Goal: Task Accomplishment & Management: Manage account settings

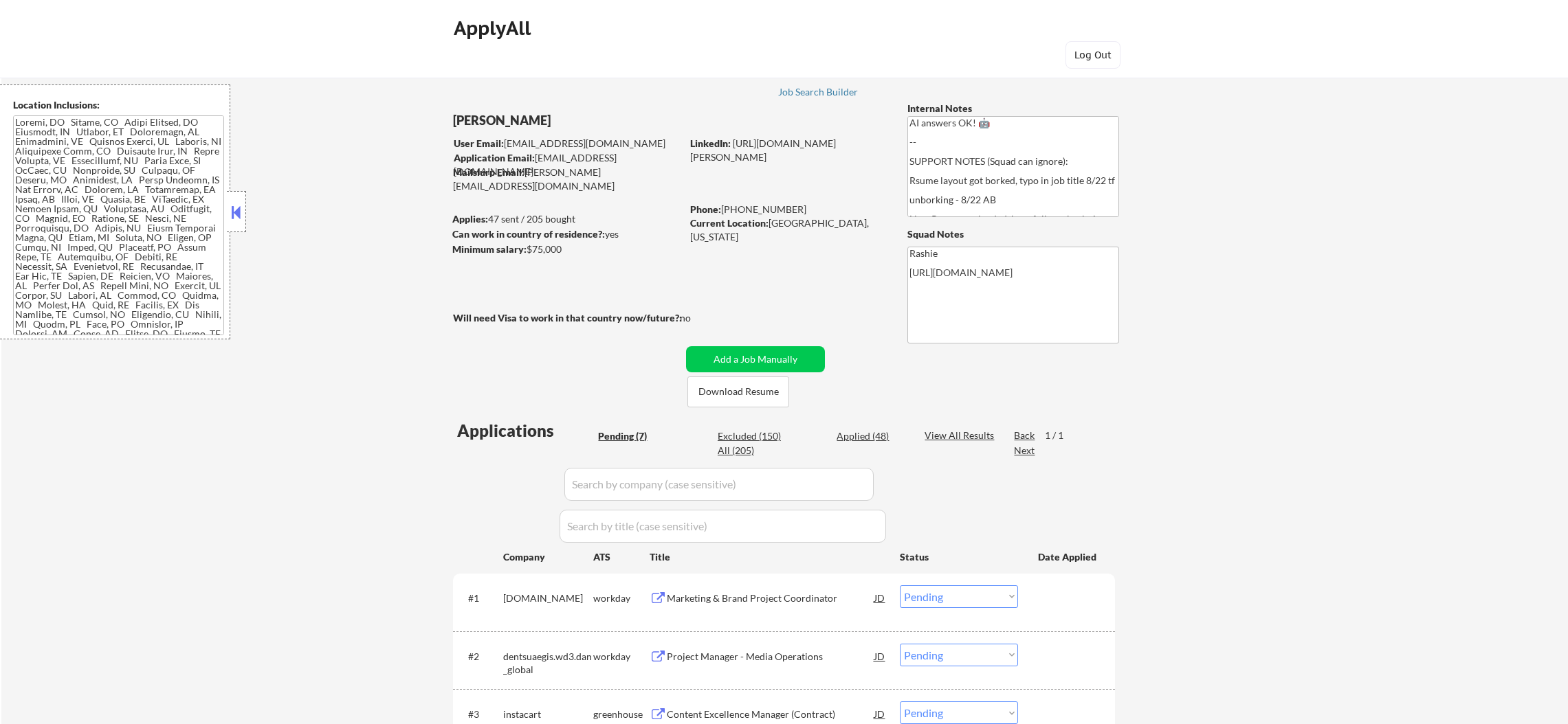
select select ""pending""
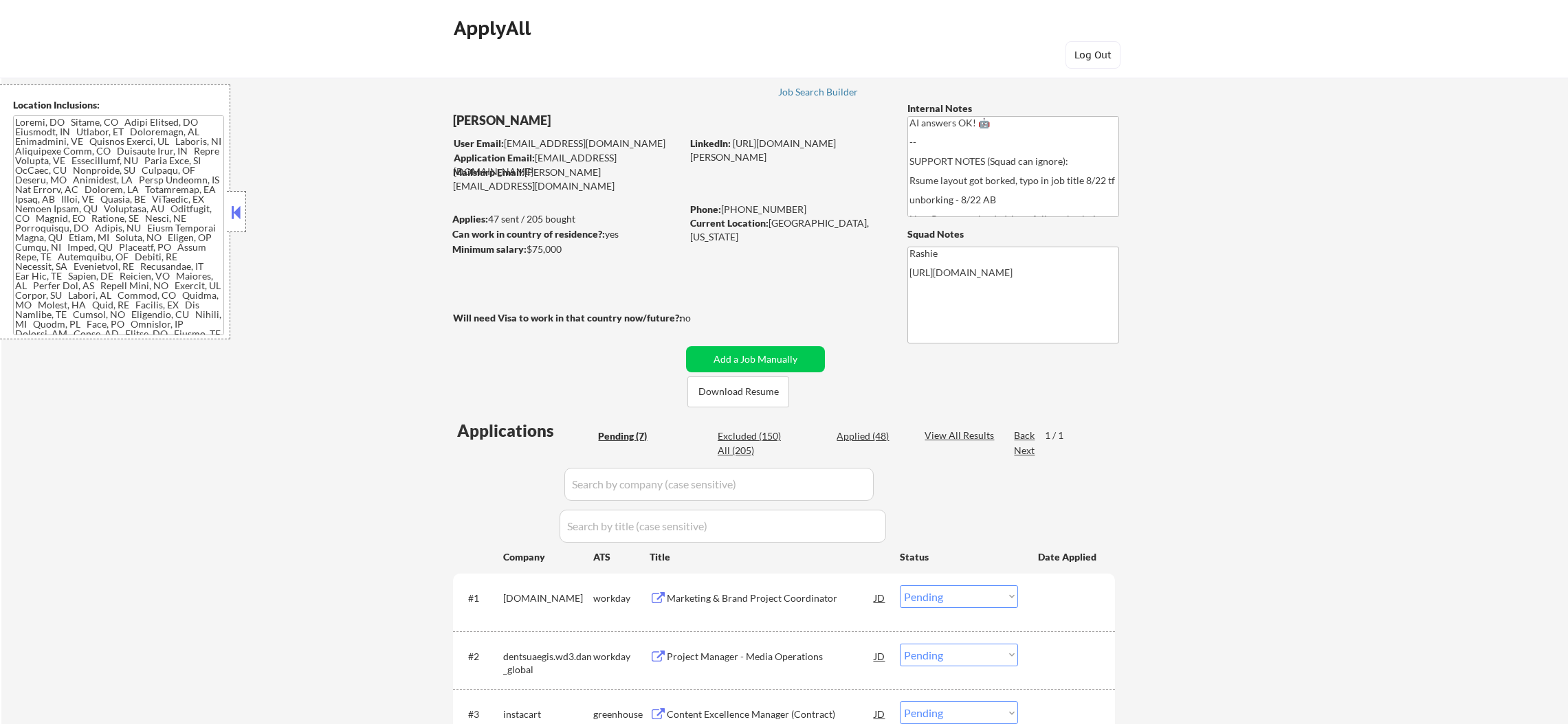
select select ""pending""
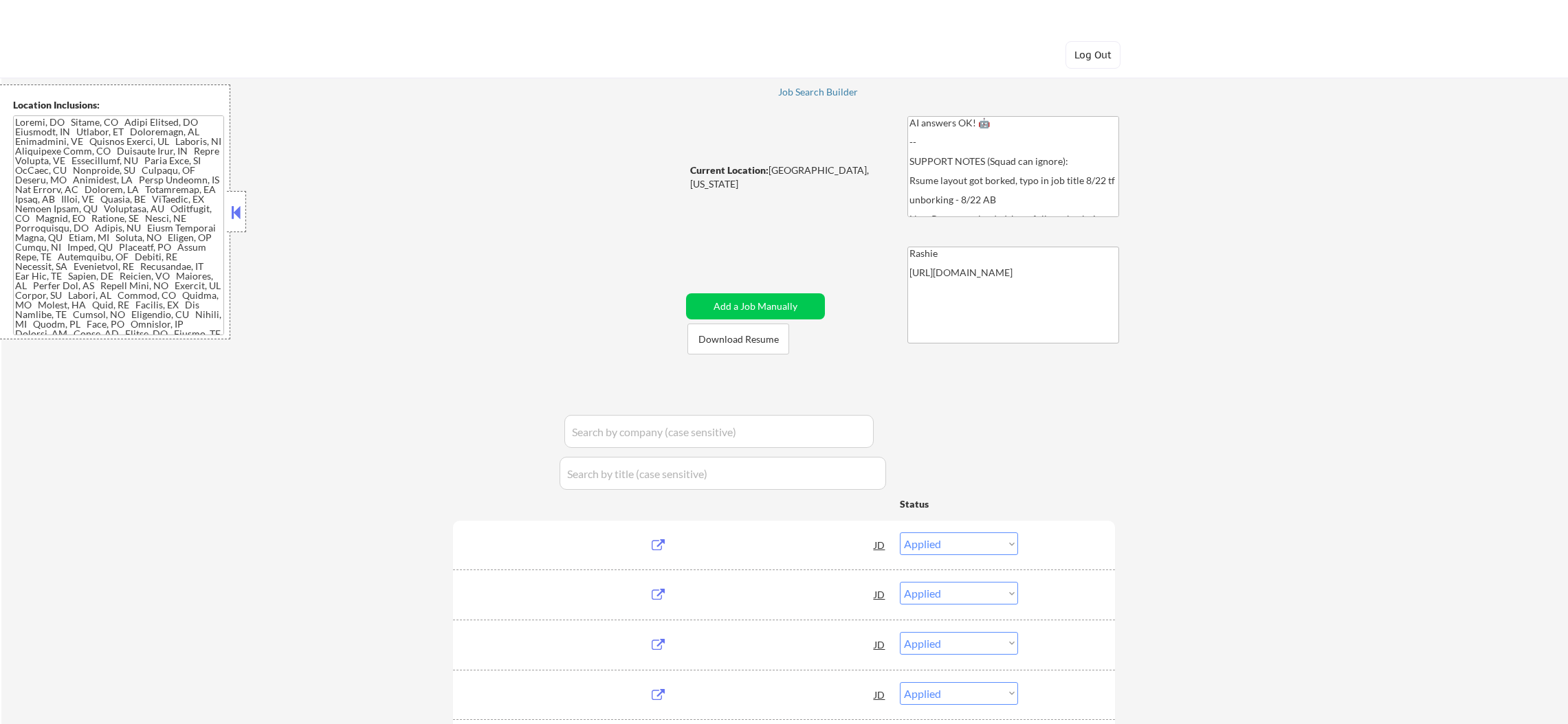
select select ""applied""
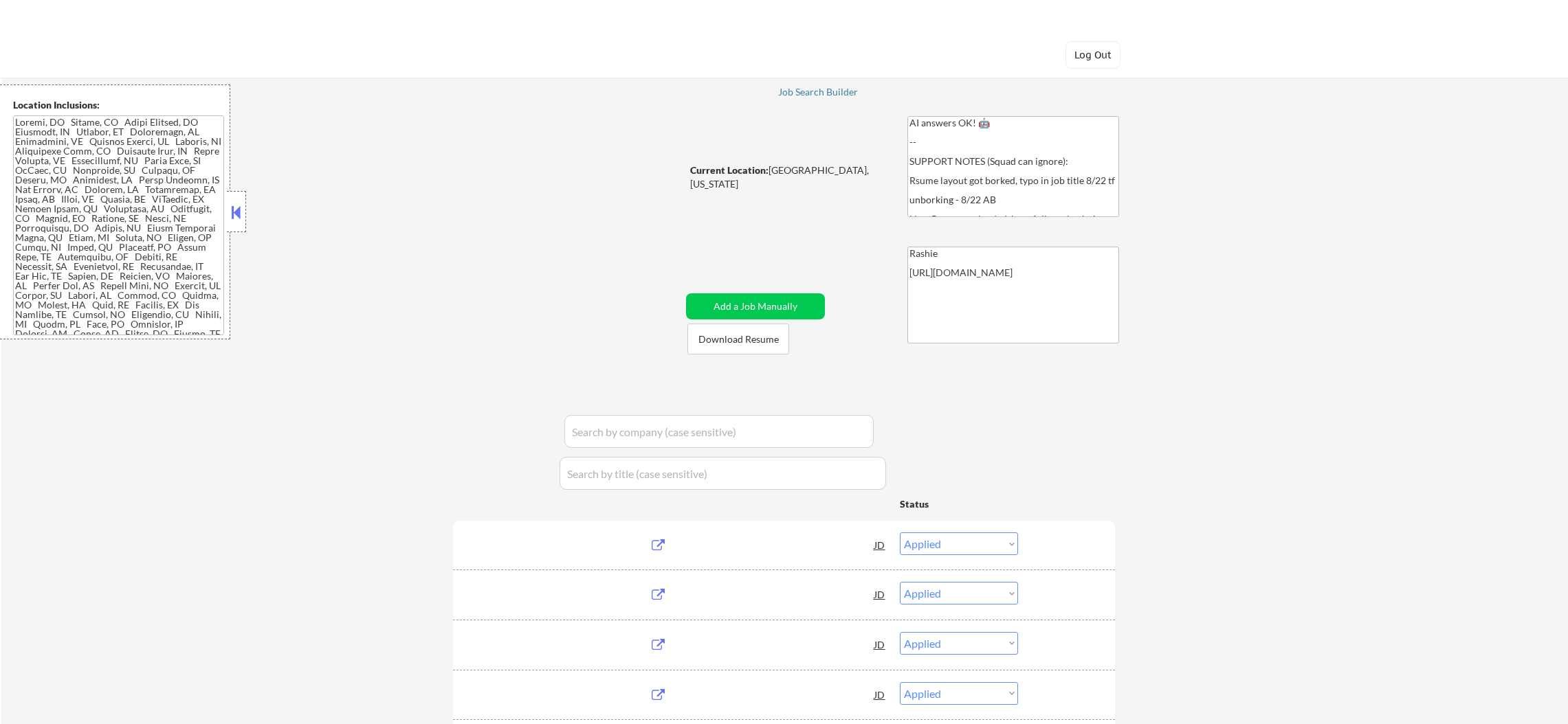
select select ""applied""
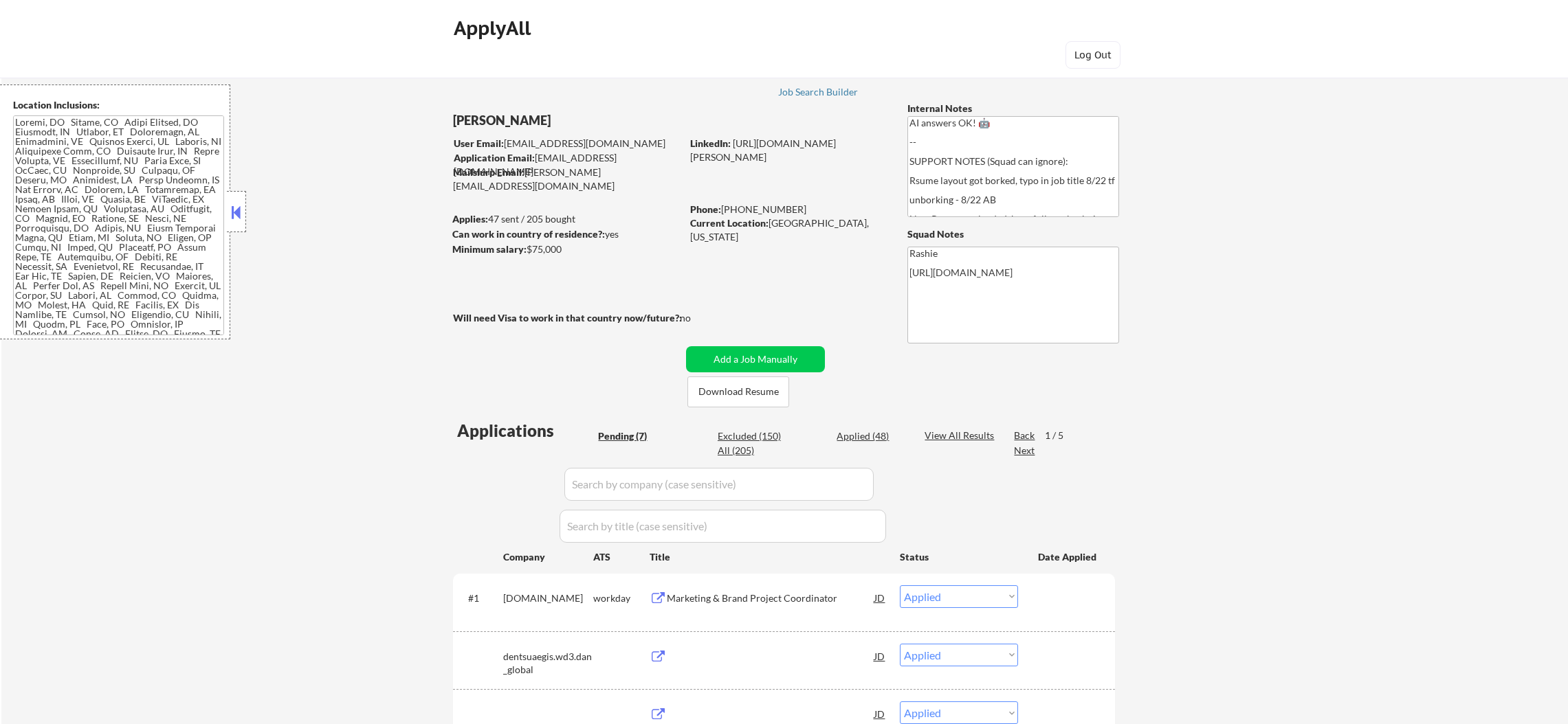
select select ""pending""
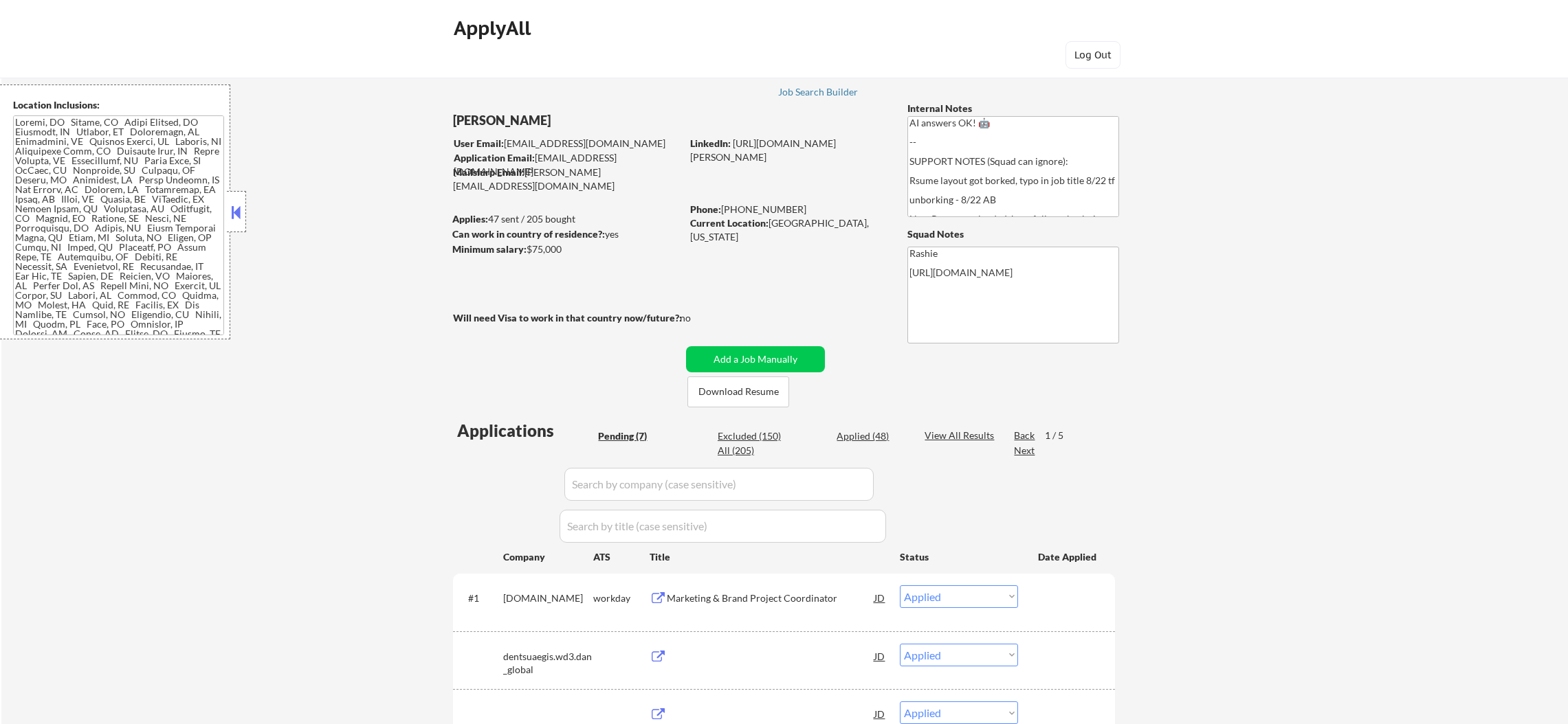
select select ""pending""
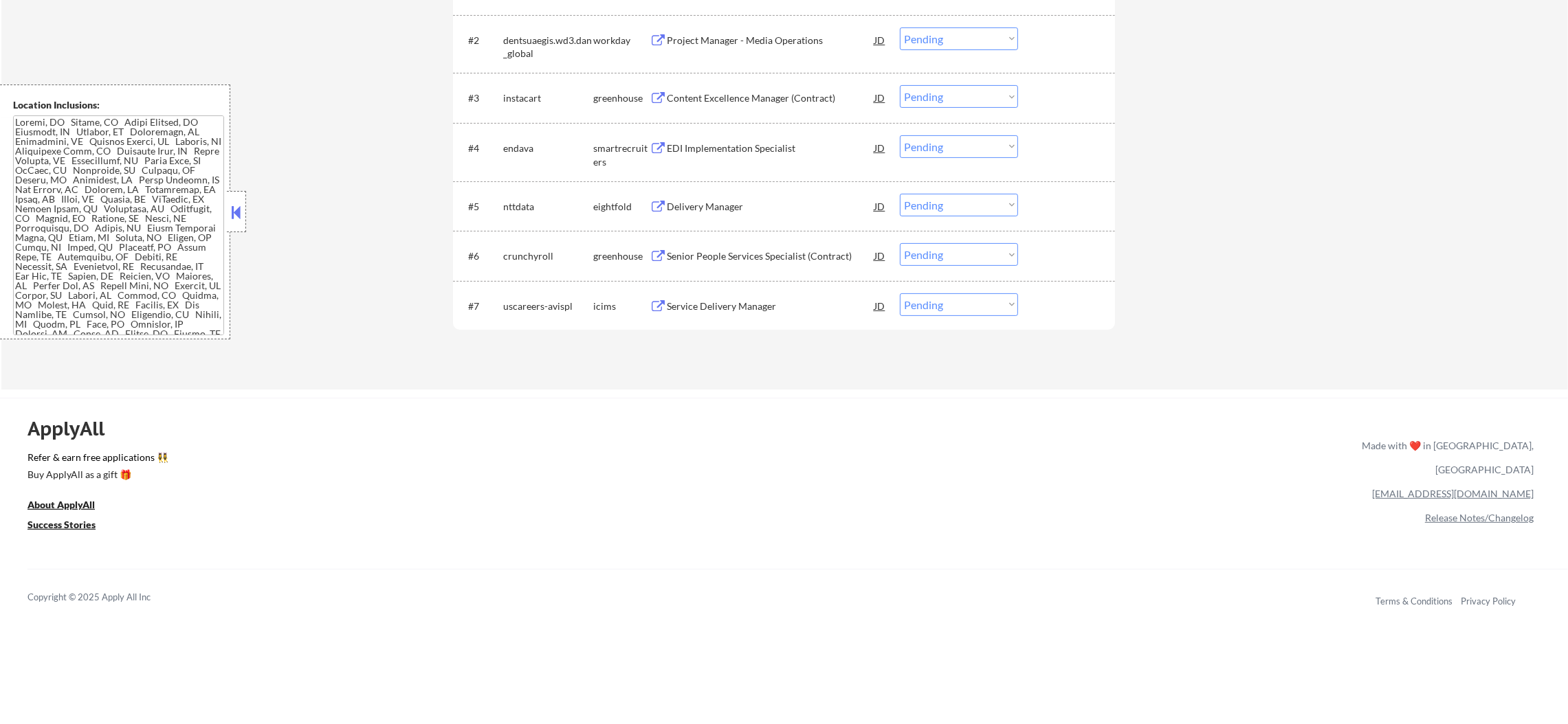
scroll to position [618, 0]
click at [758, 297] on div "Service Delivery Manager" at bounding box center [770, 304] width 208 height 24
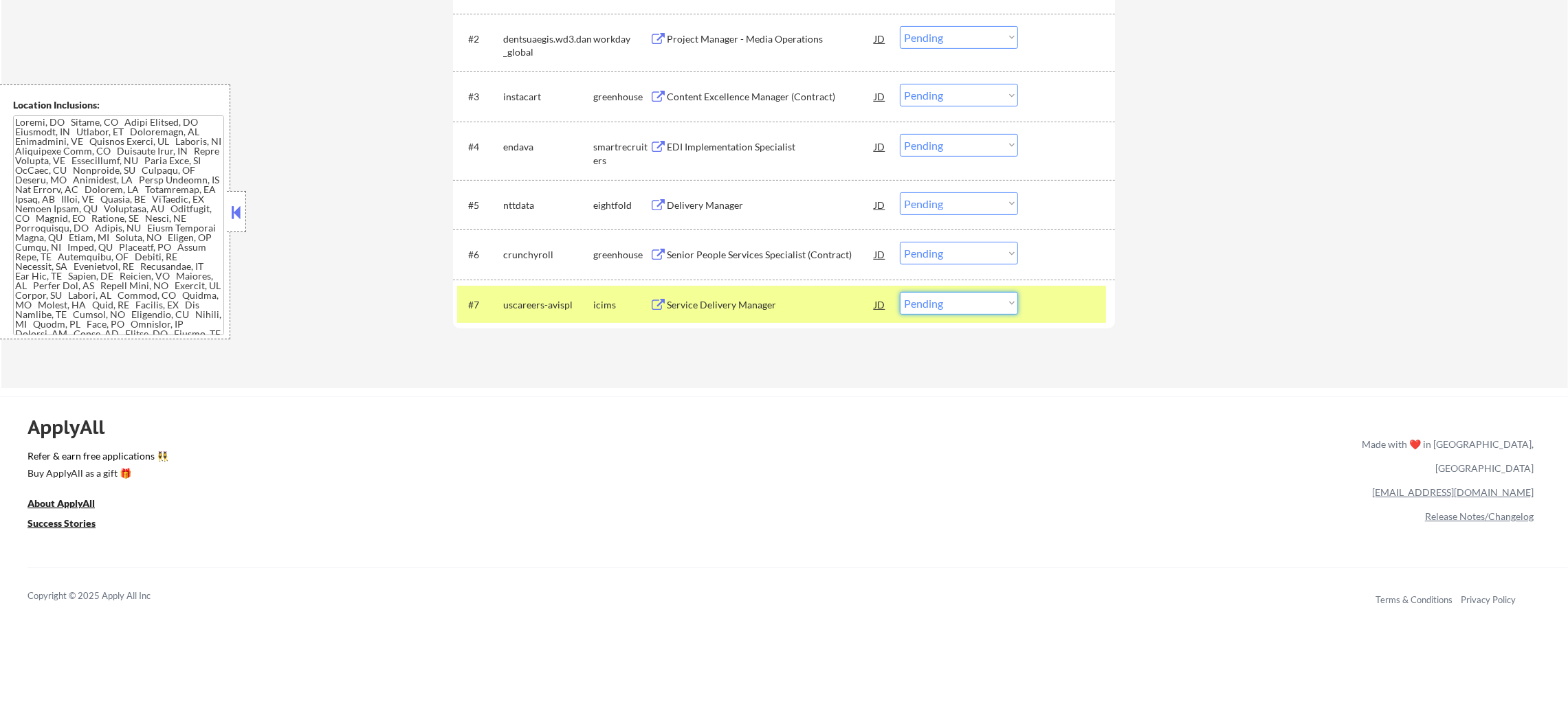
click at [925, 311] on select "Choose an option... Pending Applied Excluded (Questions) Excluded (Expired) Exc…" at bounding box center [959, 303] width 118 height 23
select select ""excluded__location_""
click at [900, 292] on select "Choose an option... Pending Applied Excluded (Questions) Excluded (Expired) Exc…" at bounding box center [959, 303] width 118 height 23
click at [584, 298] on div "uscareers-avispl" at bounding box center [547, 305] width 90 height 14
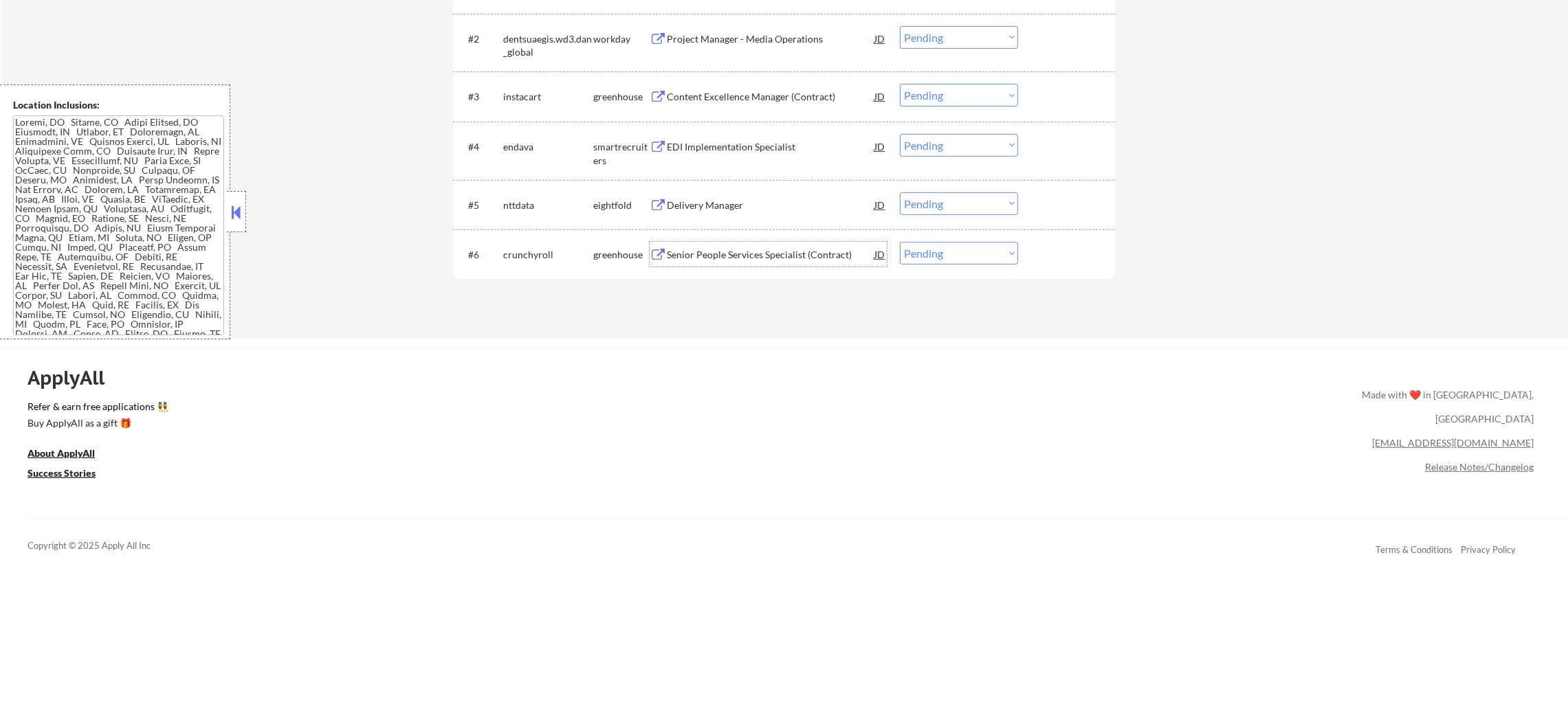
click at [784, 245] on div "Senior People Services Specialist (Contract)" at bounding box center [770, 253] width 208 height 24
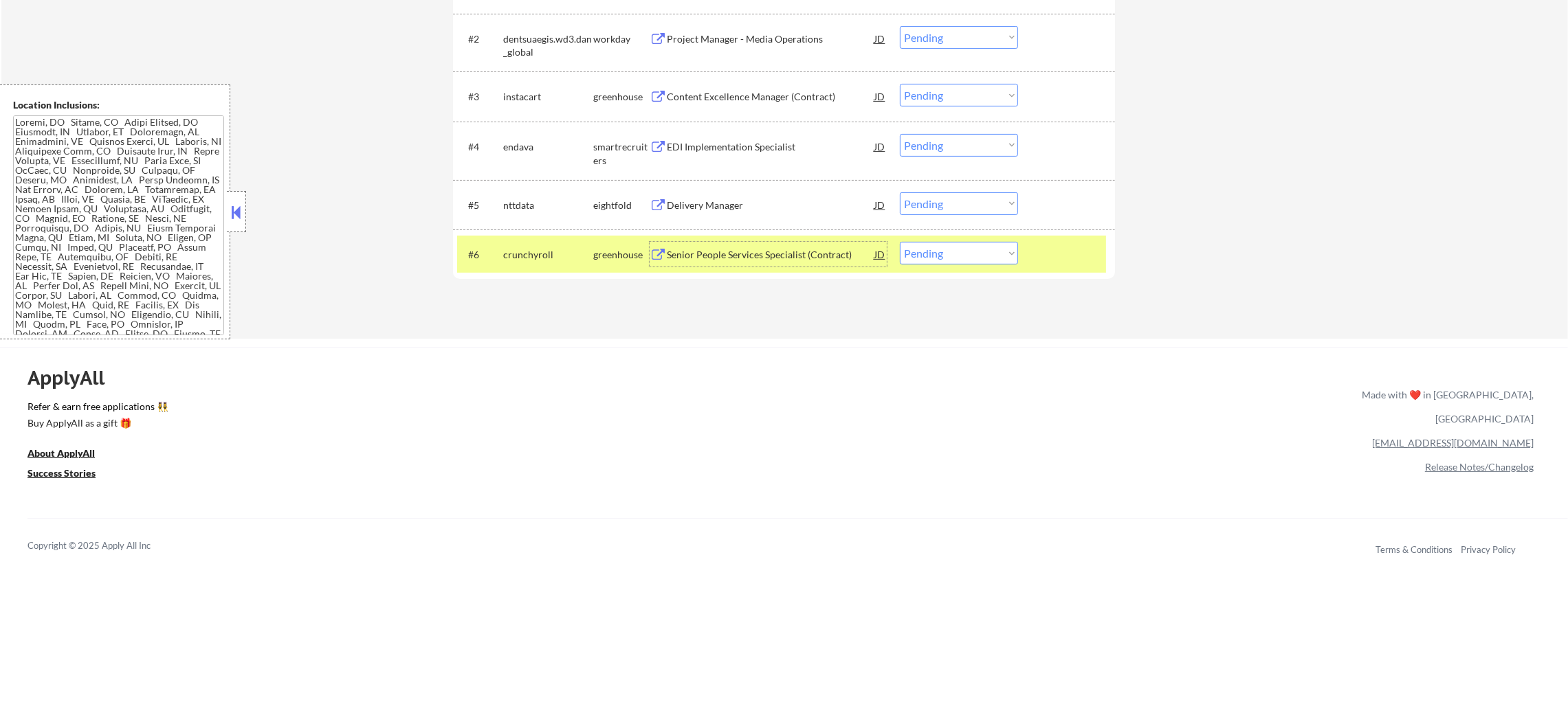
click at [956, 256] on select "Choose an option... Pending Applied Excluded (Questions) Excluded (Expired) Exc…" at bounding box center [959, 253] width 118 height 23
select select ""excluded__bad_match_""
click at [900, 242] on select "Choose an option... Pending Applied Excluded (Questions) Excluded (Expired) Exc…" at bounding box center [959, 253] width 118 height 23
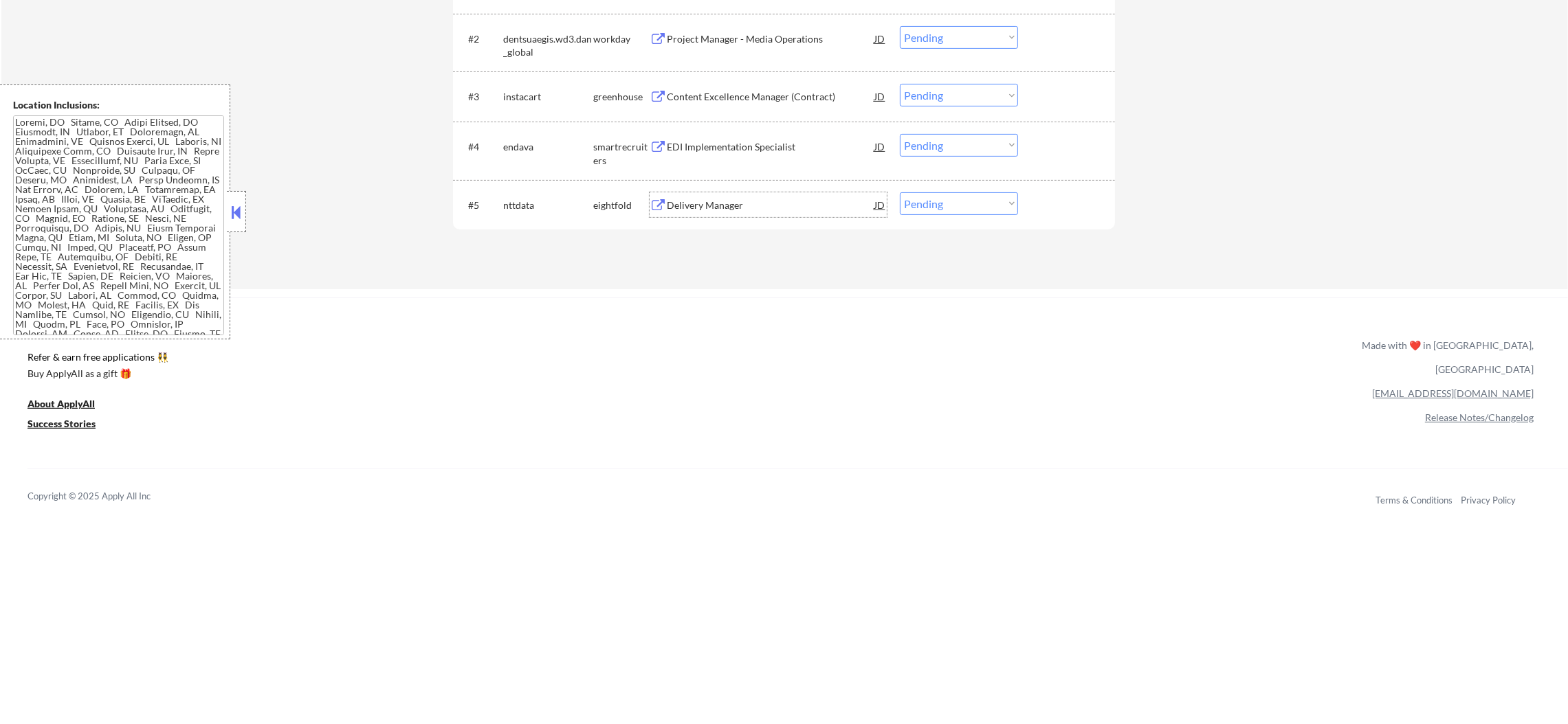
click at [707, 206] on div "Delivery Manager" at bounding box center [770, 205] width 208 height 14
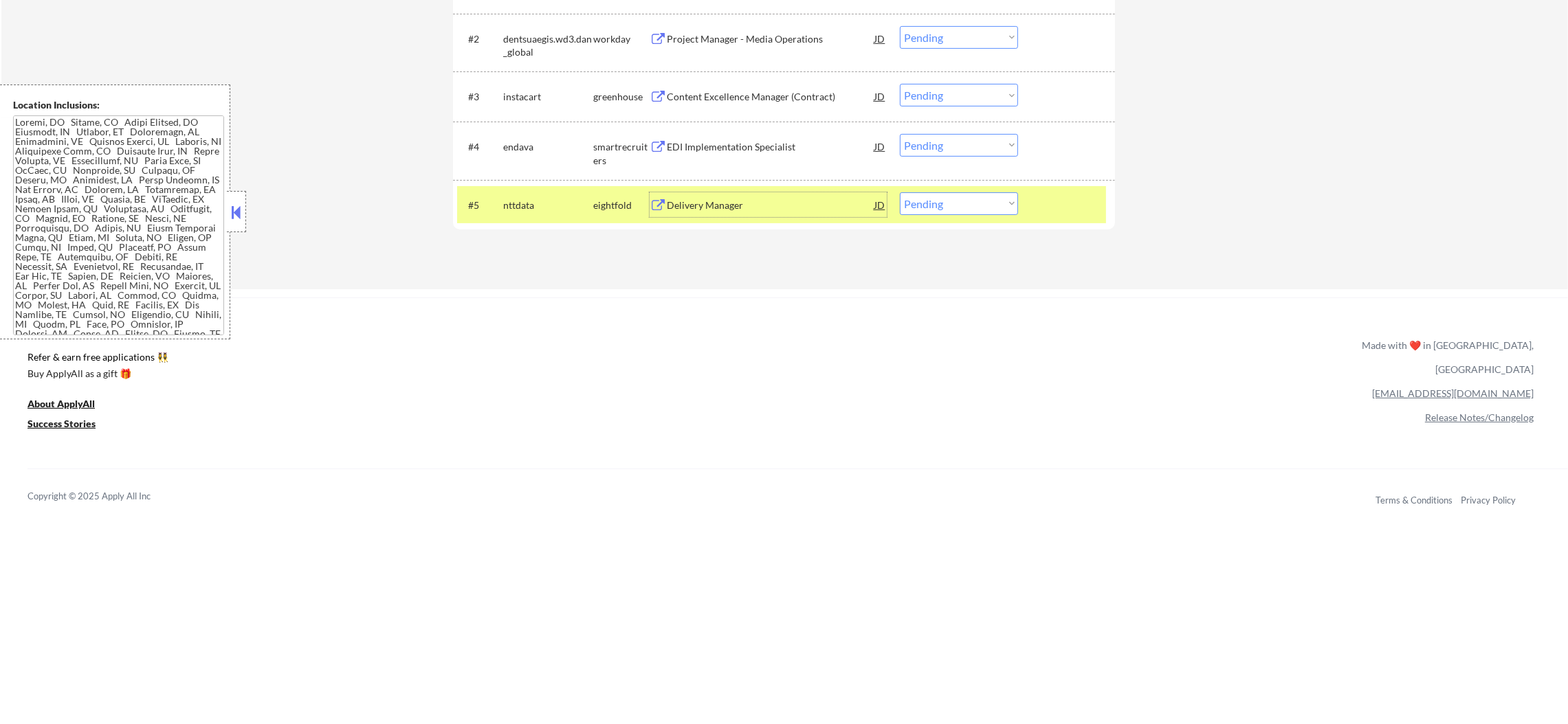
click at [934, 199] on select "Choose an option... Pending Applied Excluded (Questions) Excluded (Expired) Exc…" at bounding box center [959, 204] width 118 height 23
select select ""excluded__expired_""
click at [900, 193] on select "Choose an option... Pending Applied Excluded (Questions) Excluded (Expired) Exc…" at bounding box center [959, 204] width 118 height 23
click at [513, 200] on div "nttdata" at bounding box center [547, 205] width 90 height 14
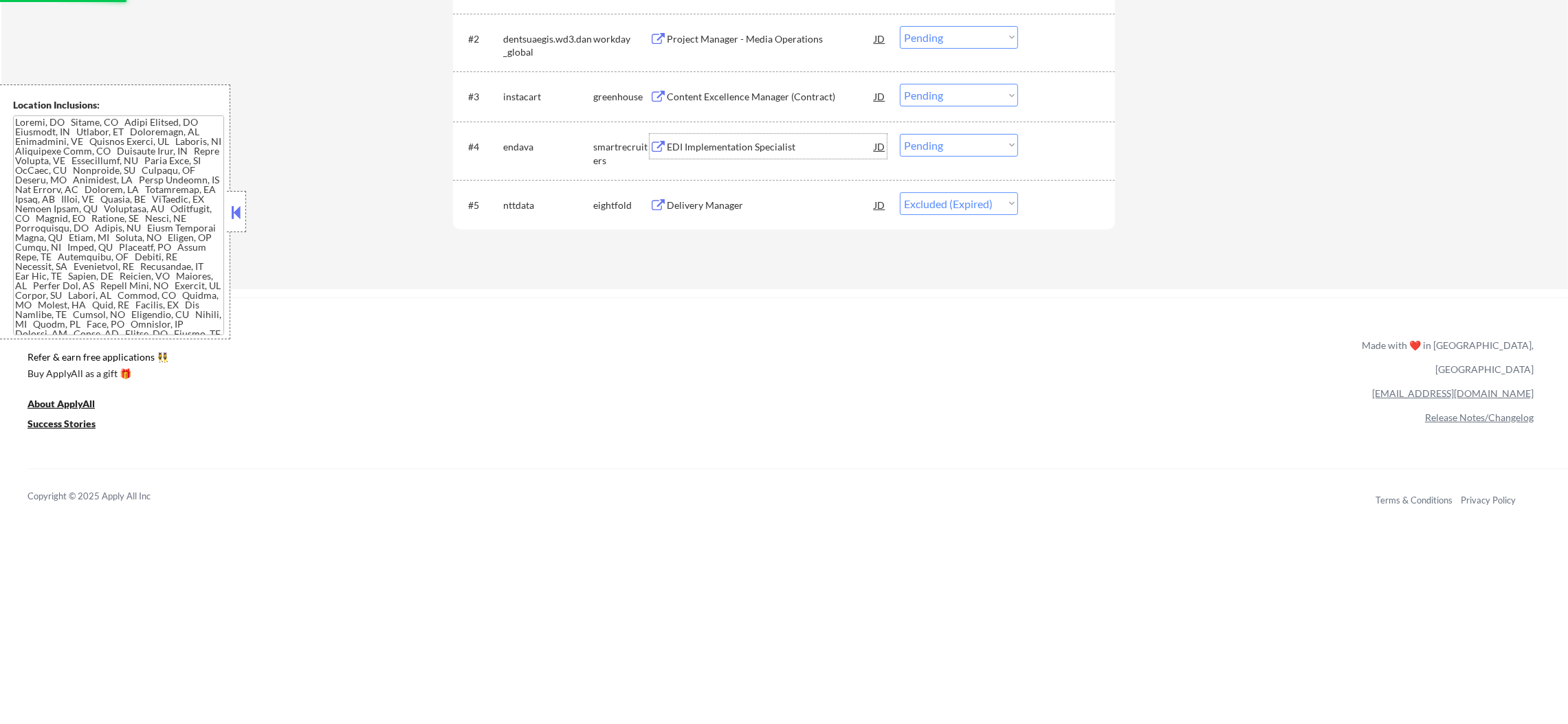
click at [754, 144] on div "EDI Implementation Specialist" at bounding box center [770, 147] width 208 height 14
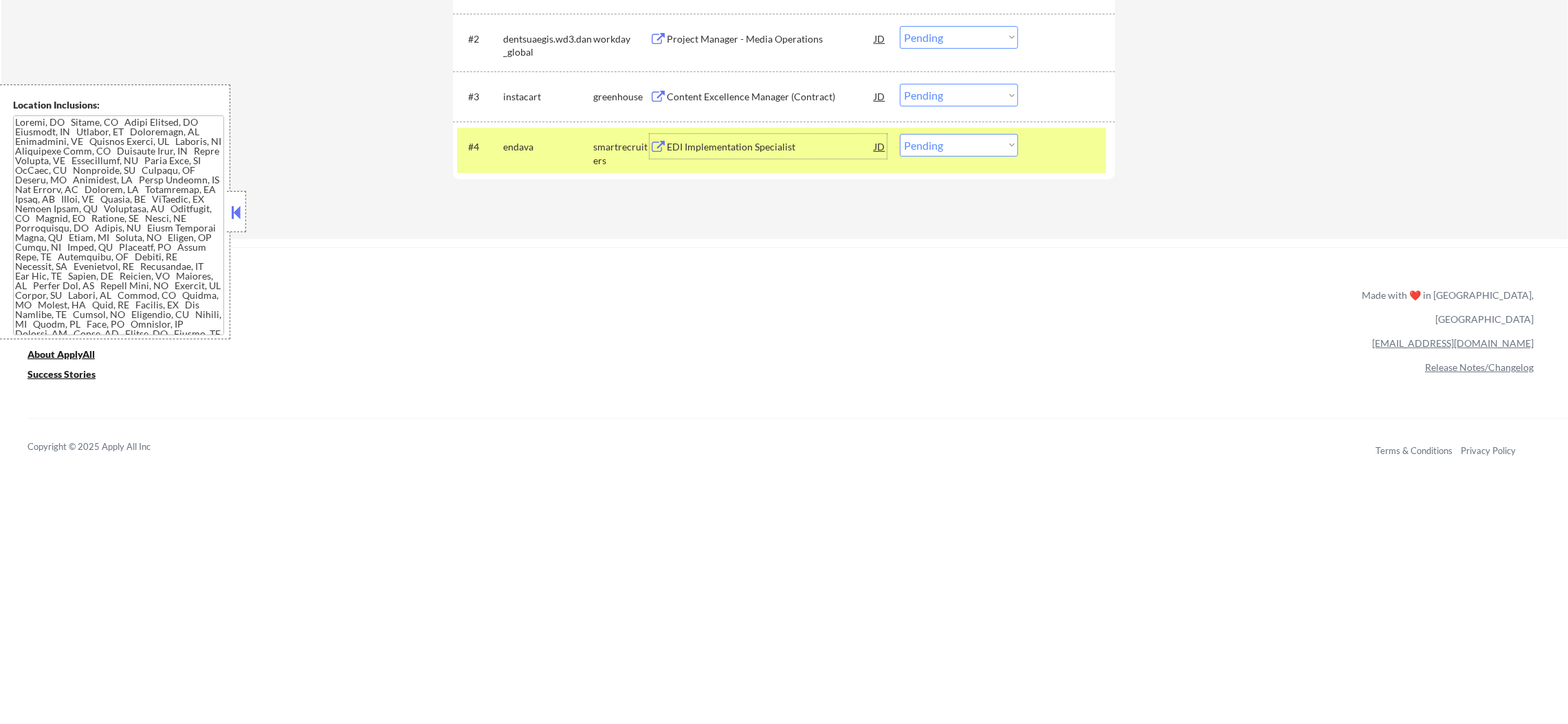
click at [945, 143] on select "Choose an option... Pending Applied Excluded (Questions) Excluded (Expired) Exc…" at bounding box center [959, 145] width 118 height 23
select select ""excluded__bad_match_""
click at [900, 134] on select "Choose an option... Pending Applied Excluded (Questions) Excluded (Expired) Exc…" at bounding box center [959, 145] width 118 height 23
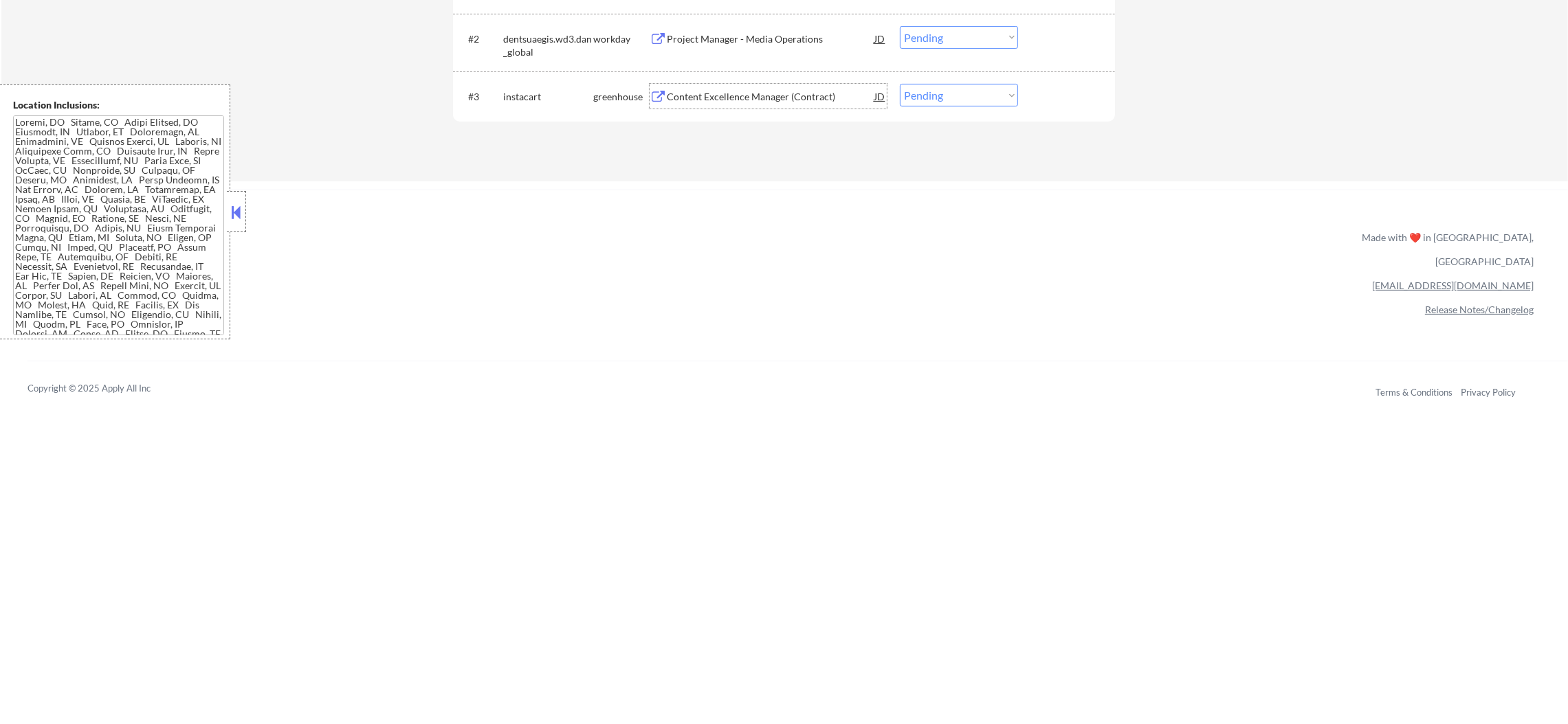
click at [760, 98] on div "Content Excellence Manager (Contract)" at bounding box center [770, 97] width 208 height 14
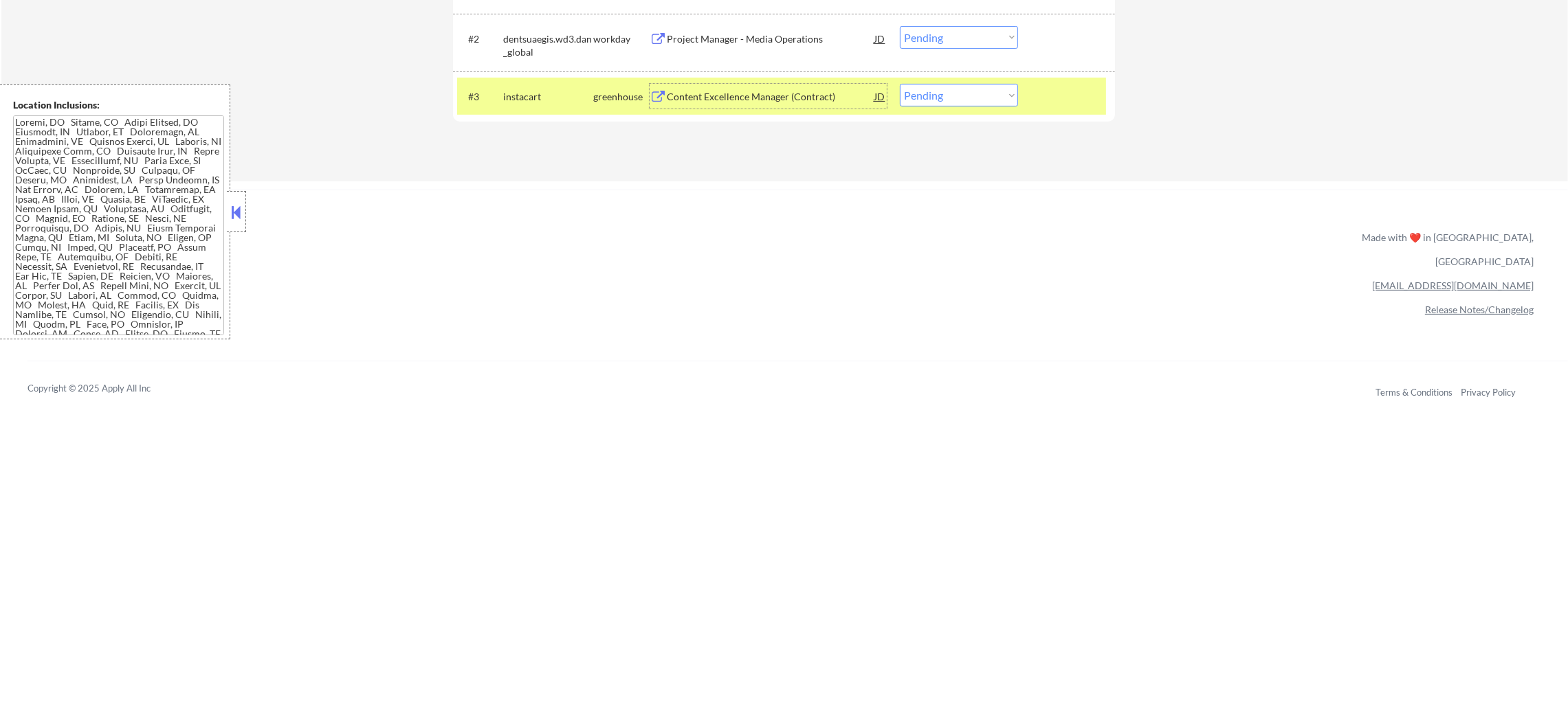
click at [941, 98] on select "Choose an option... Pending Applied Excluded (Questions) Excluded (Expired) Exc…" at bounding box center [959, 95] width 118 height 23
select select ""excluded__other_""
click at [900, 84] on select "Choose an option... Pending Applied Excluded (Questions) Excluded (Expired) Exc…" at bounding box center [959, 95] width 118 height 23
click at [531, 106] on div "instacart" at bounding box center [547, 95] width 90 height 24
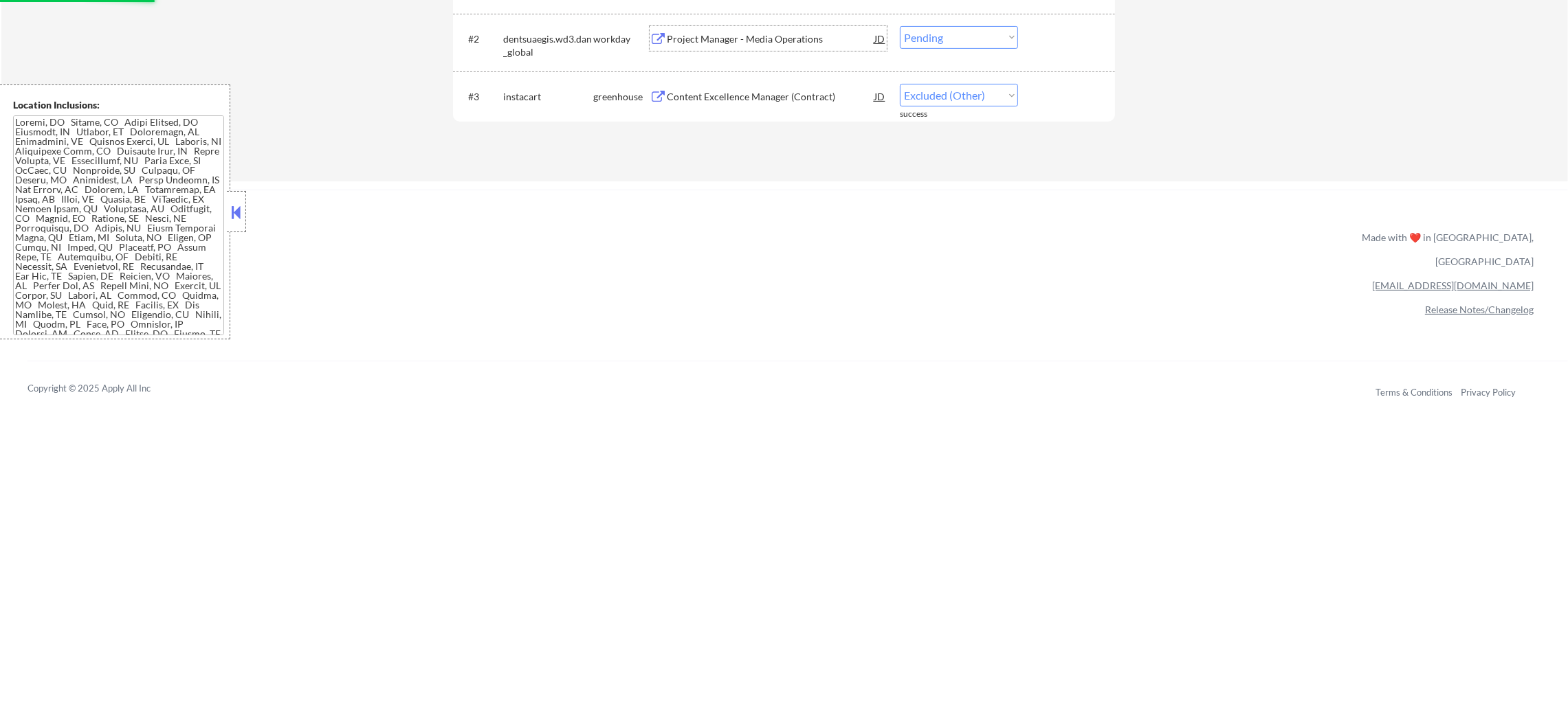
click at [753, 33] on div "Project Manager - Media Operations" at bounding box center [770, 39] width 208 height 14
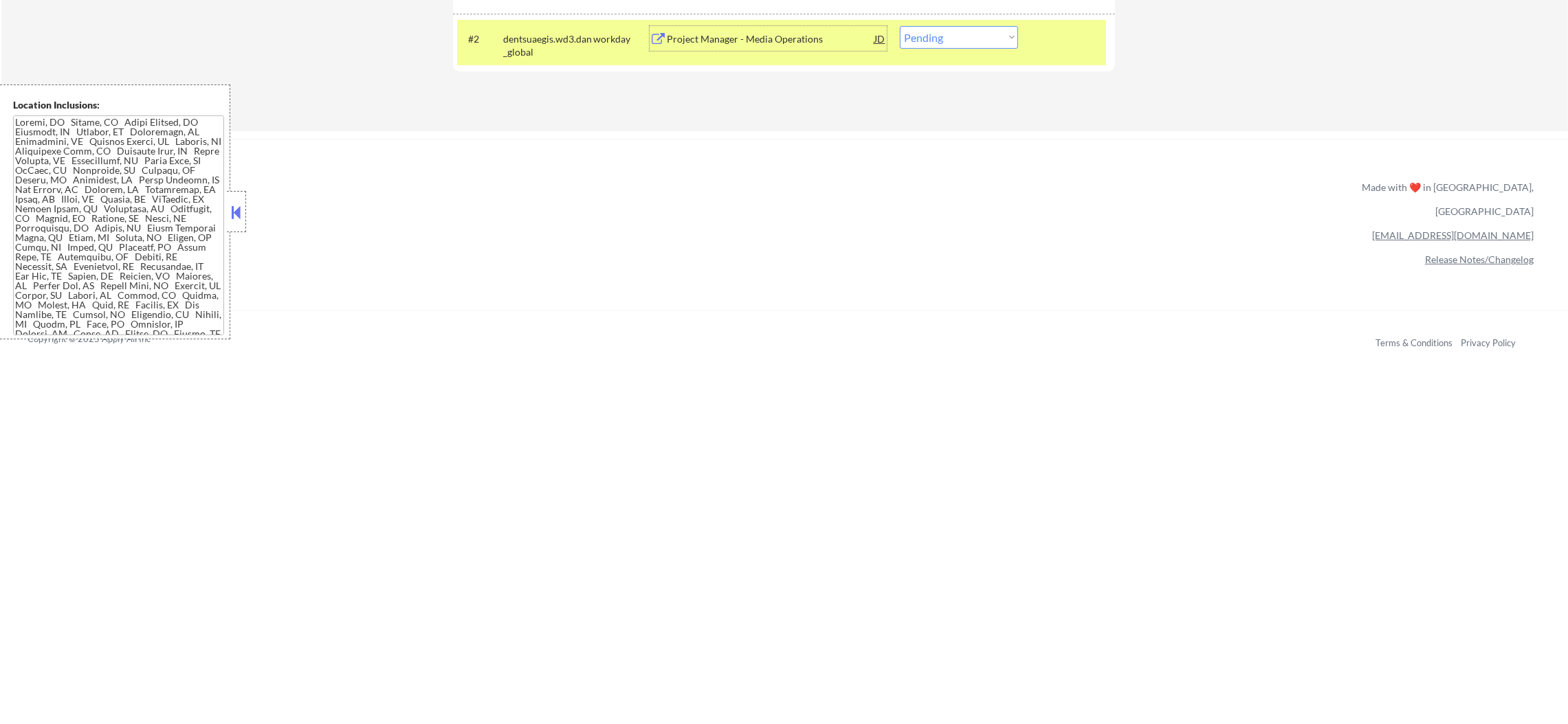
click at [931, 35] on select "Choose an option... Pending Applied Excluded (Questions) Excluded (Expired) Exc…" at bounding box center [959, 37] width 118 height 23
select select ""applied""
click at [900, 26] on select "Choose an option... Pending Applied Excluded (Questions) Excluded (Expired) Exc…" at bounding box center [959, 37] width 118 height 23
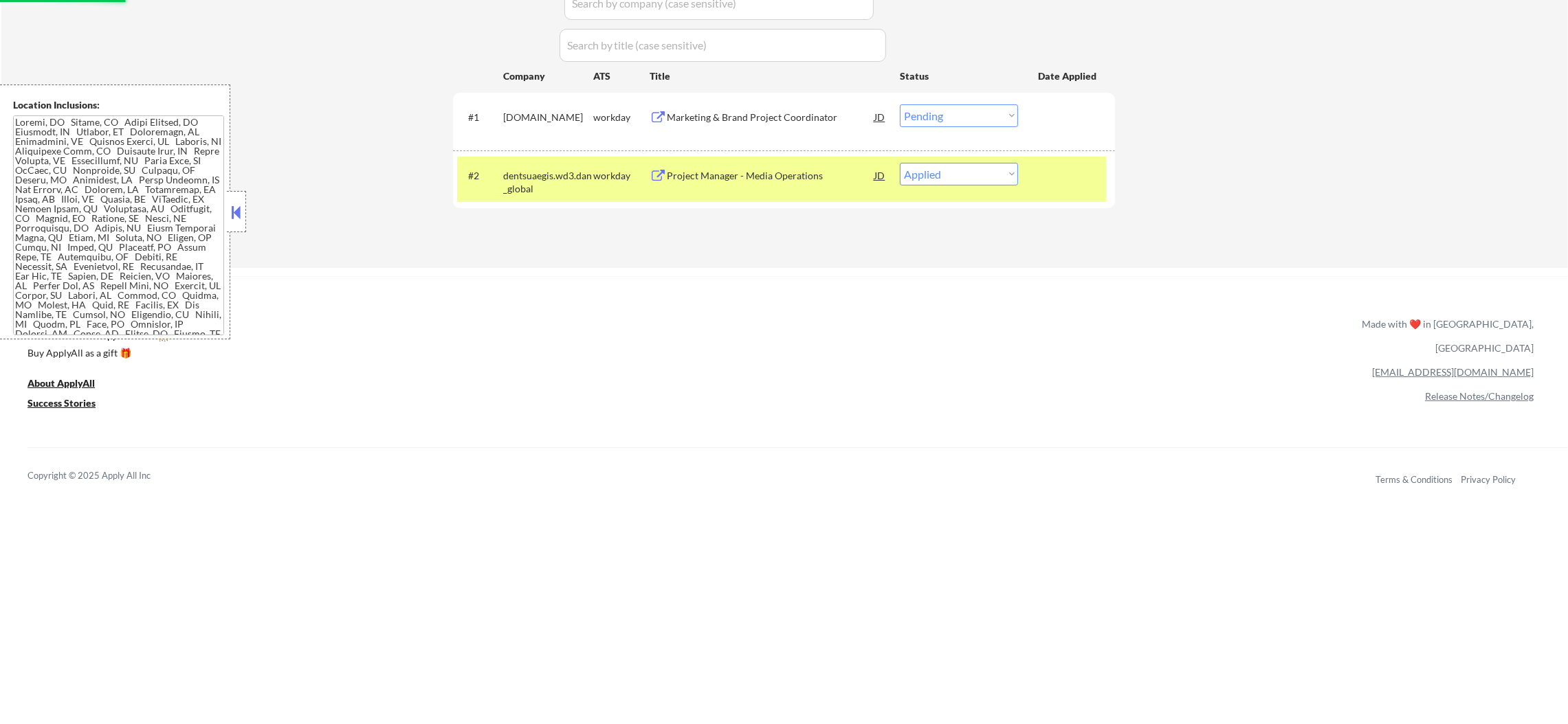
scroll to position [481, 0]
click at [780, 109] on div "Marketing & Brand Project Coordinator" at bounding box center [770, 117] width 208 height 24
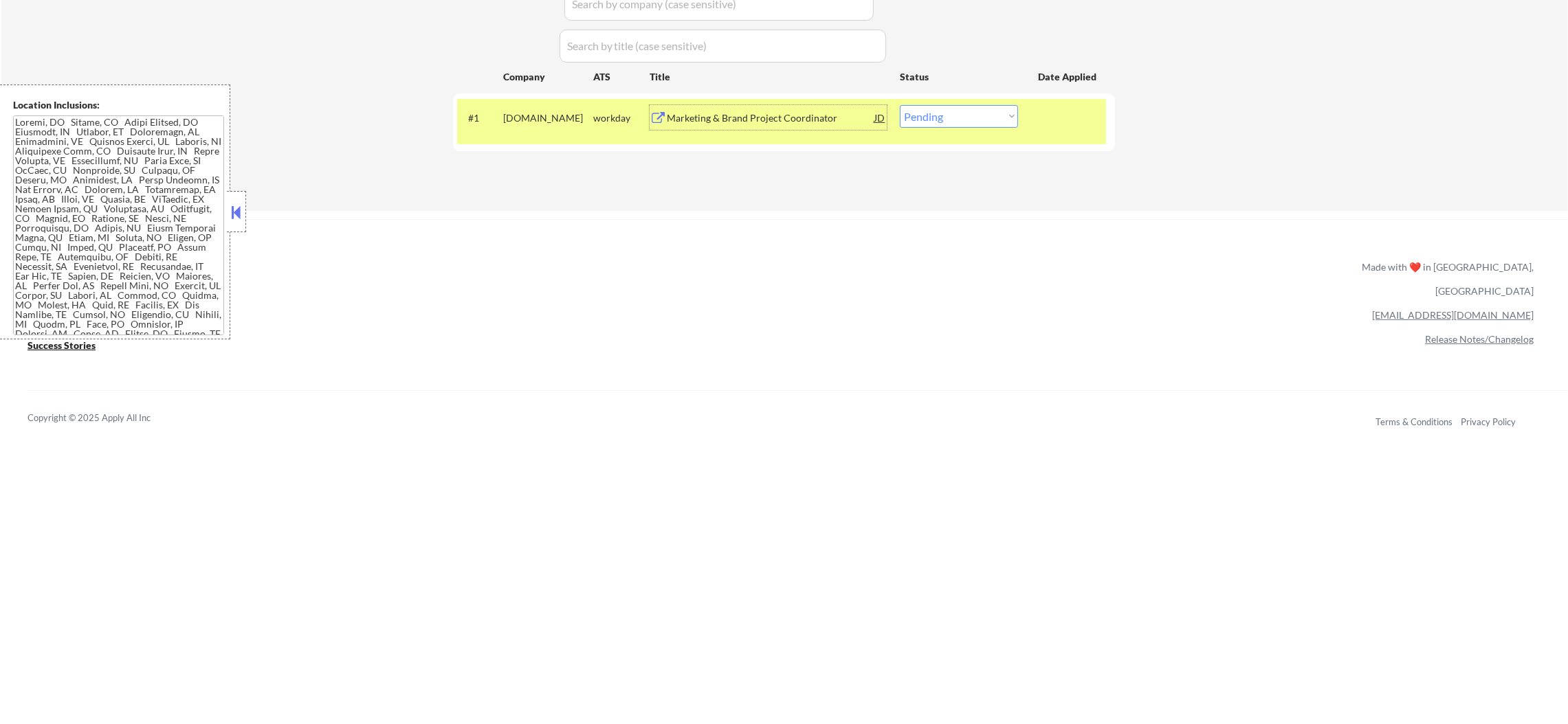
click at [941, 122] on select "Choose an option... Pending Applied Excluded (Questions) Excluded (Expired) Exc…" at bounding box center [959, 116] width 118 height 23
click at [900, 105] on select "Choose an option... Pending Applied Excluded (Questions) Excluded (Expired) Exc…" at bounding box center [959, 116] width 118 height 23
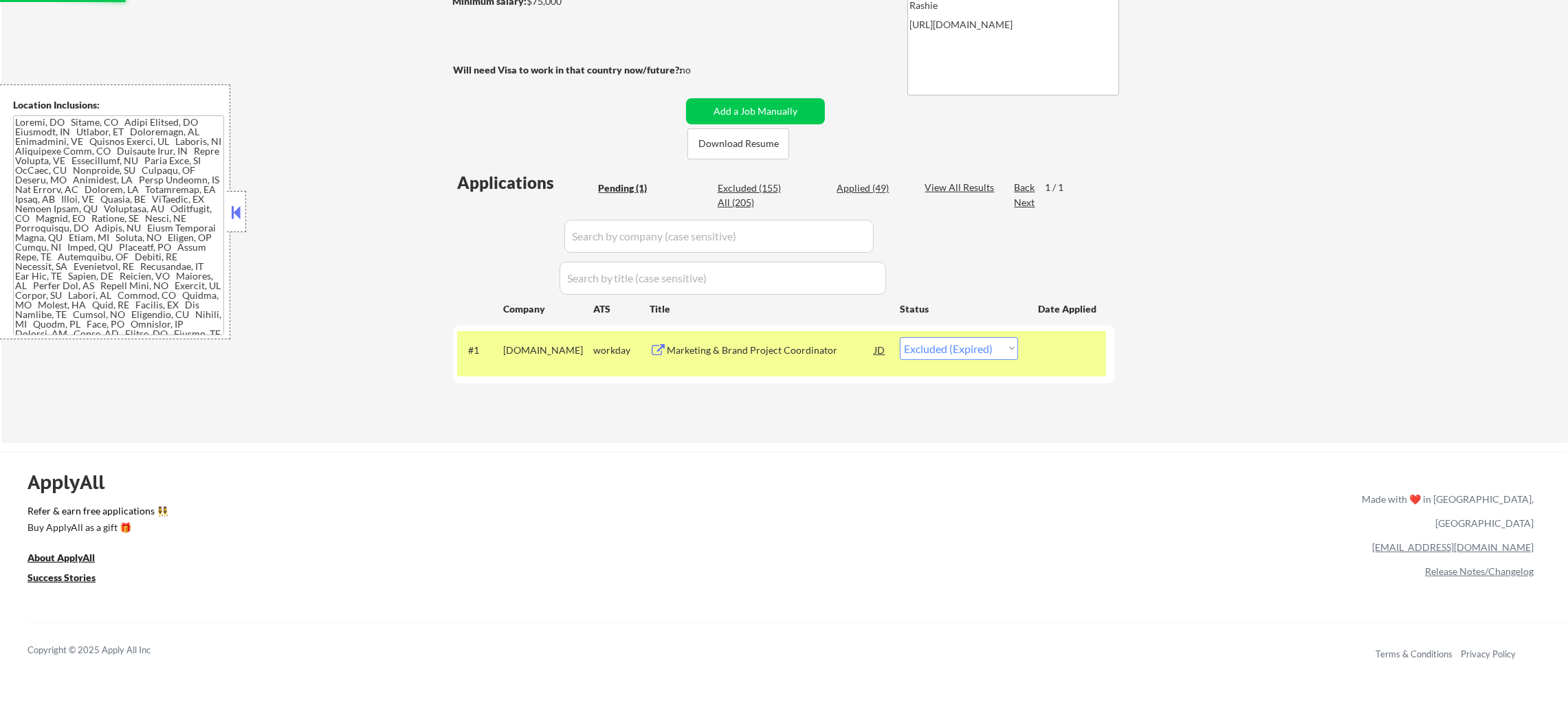
scroll to position [241, 0]
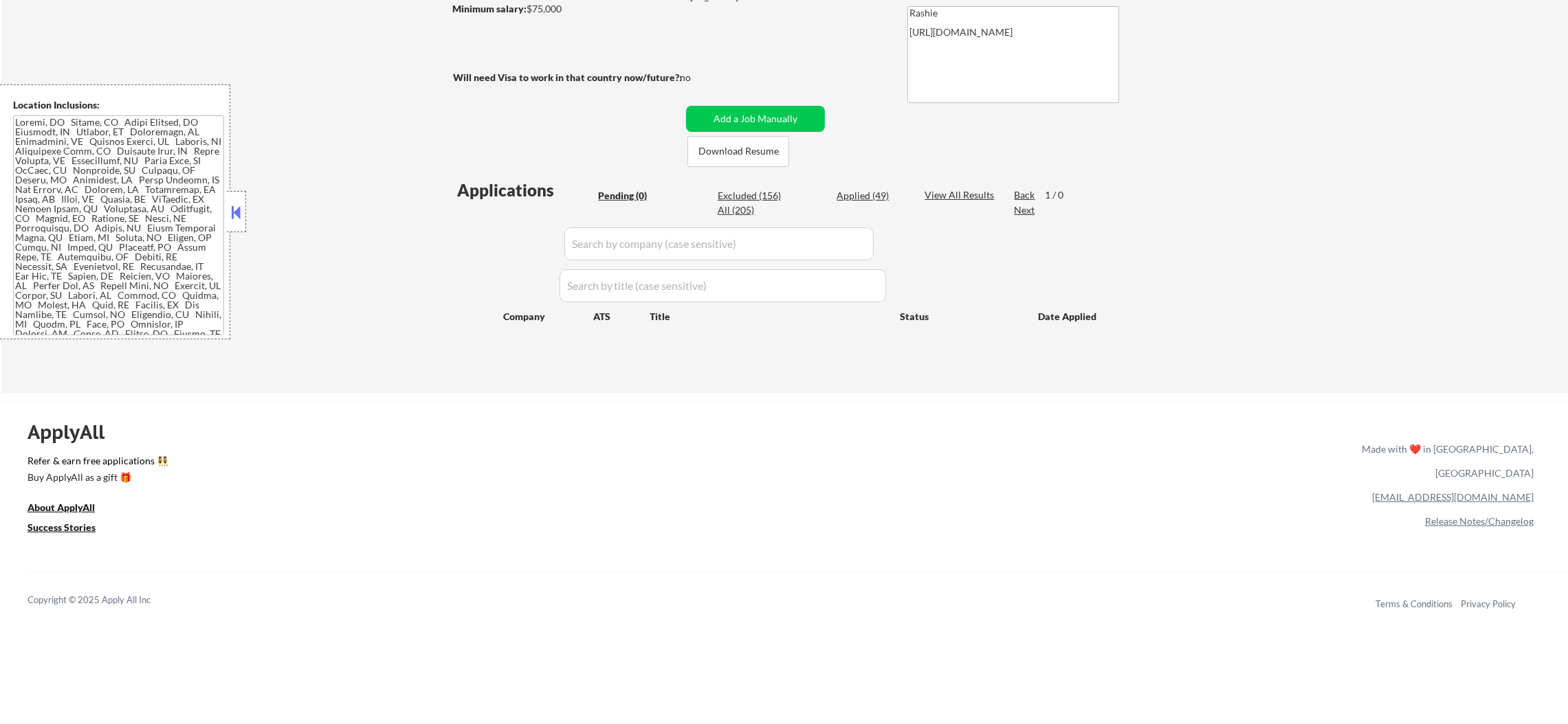
click at [881, 186] on div "Applications Pending (0) Excluded (156) Applied (49) All (205) View All Results…" at bounding box center [783, 273] width 662 height 188
click at [881, 191] on div "Applied (49)" at bounding box center [870, 196] width 68 height 14
select select ""applied""
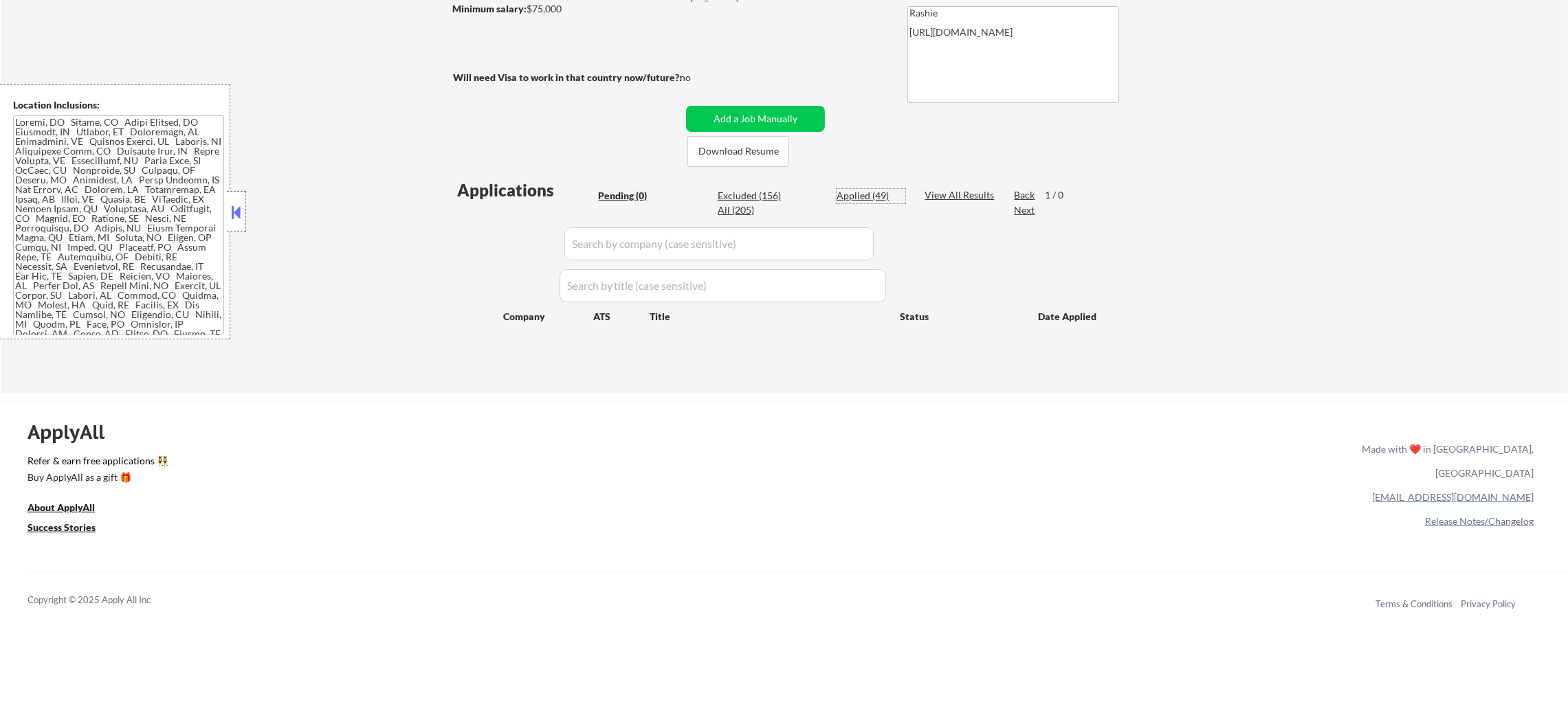
select select ""applied""
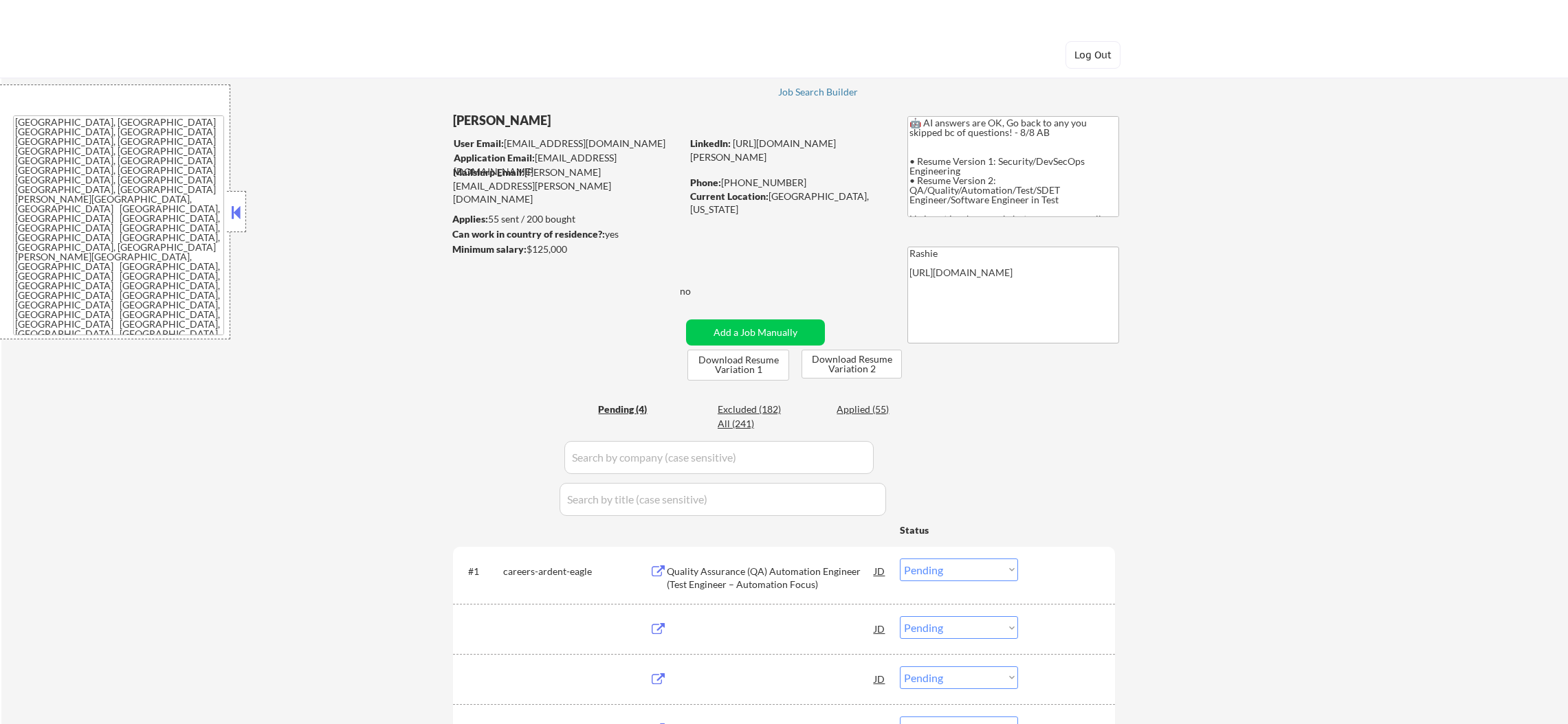
select select ""pending""
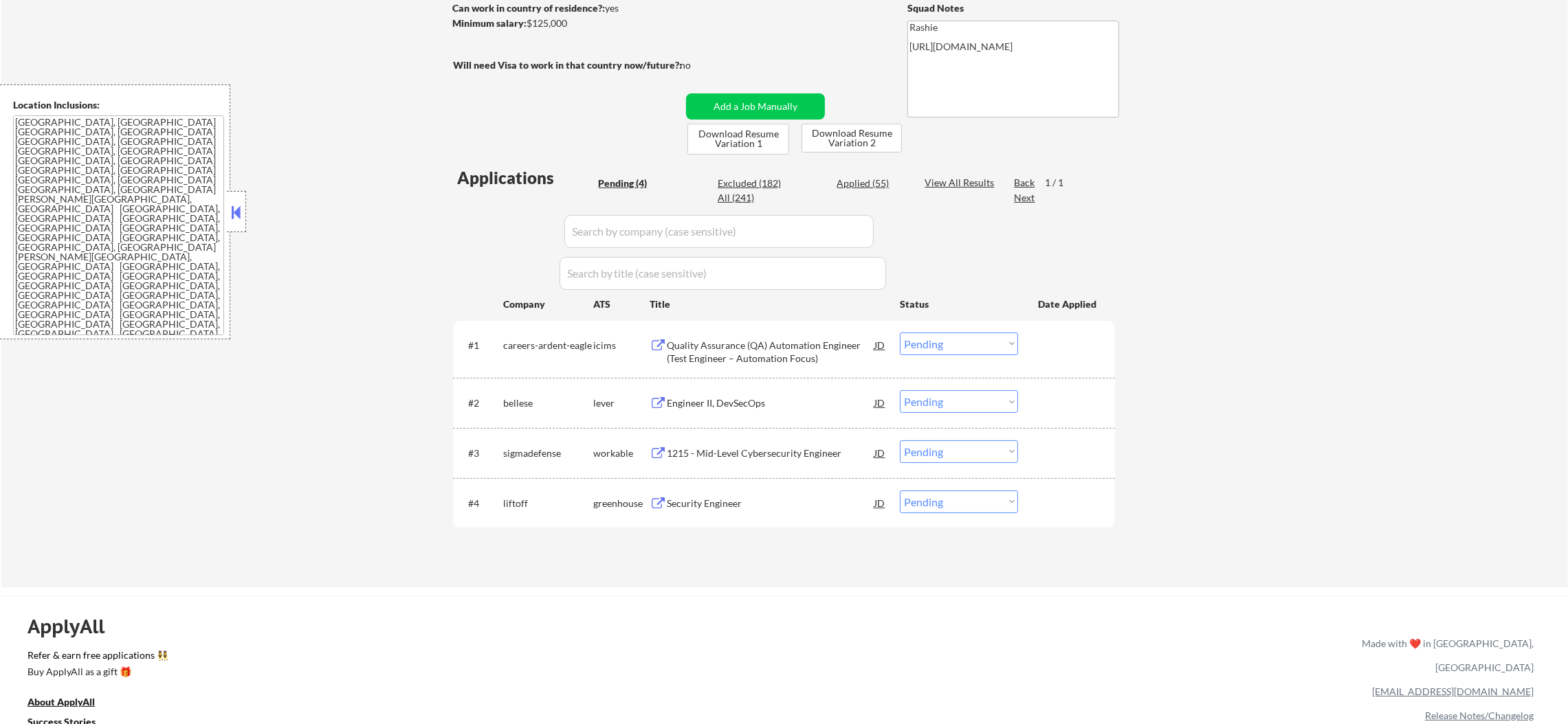
scroll to position [241, 0]
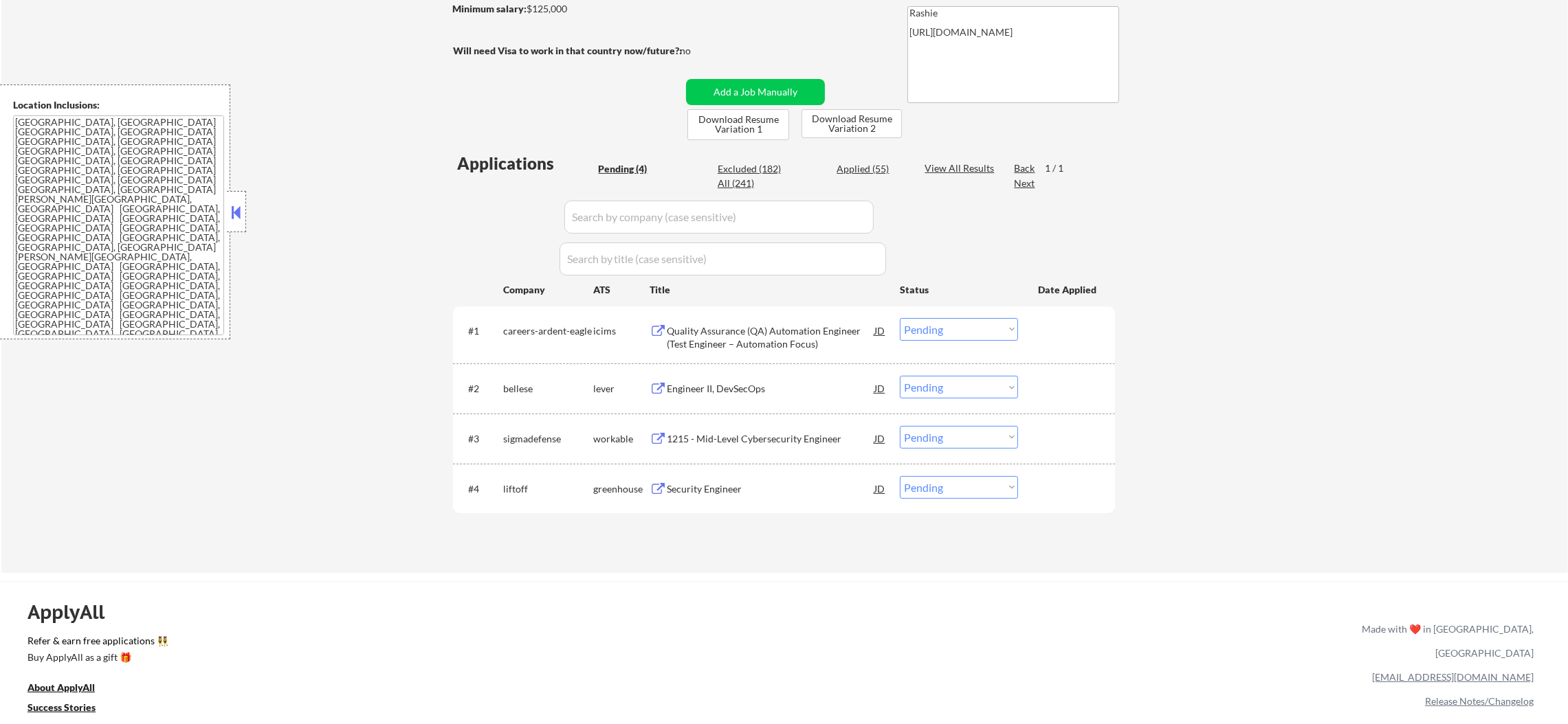
click at [739, 470] on div "#4 liftoff greenhouse Security Engineer JD Choose an option... Pending Applied …" at bounding box center [781, 488] width 649 height 37
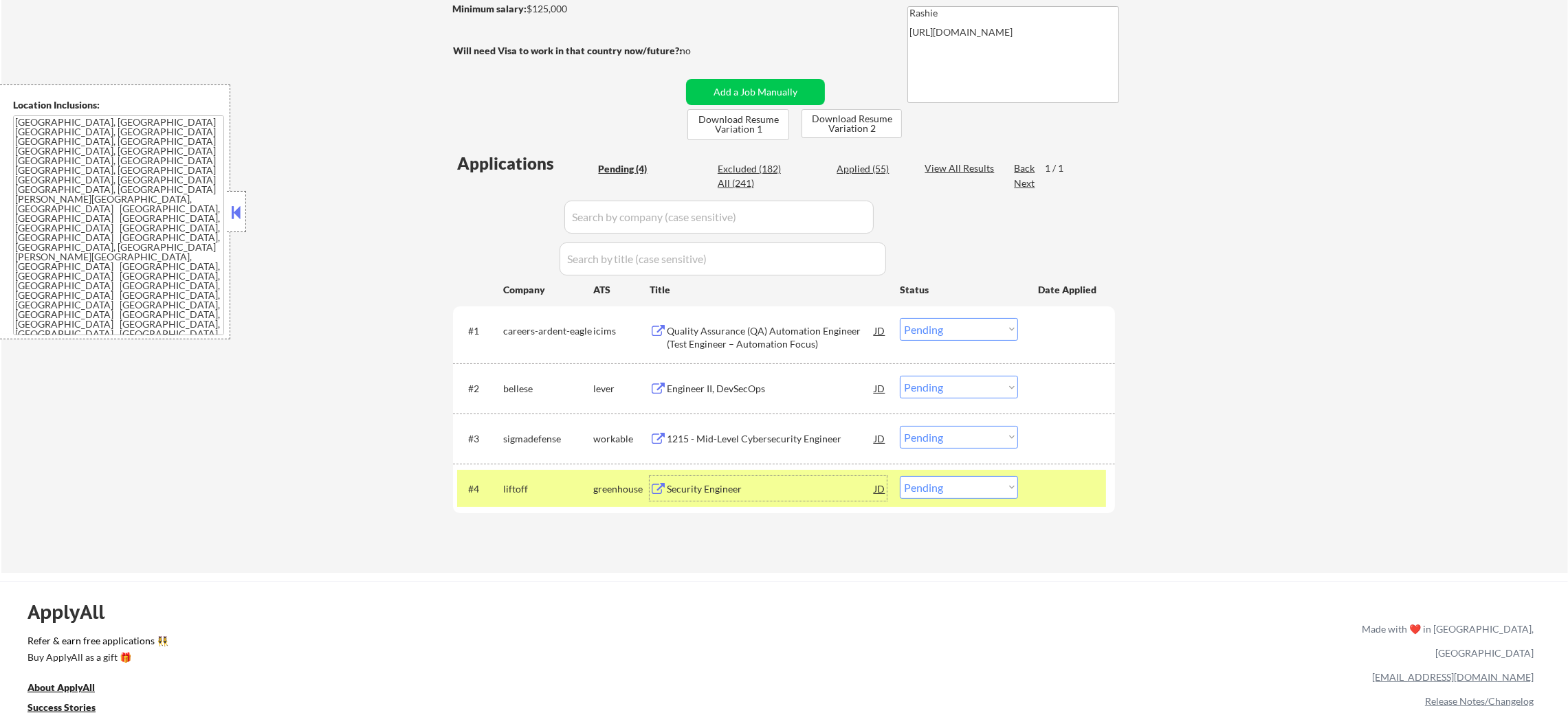
click at [738, 478] on div "Security Engineer" at bounding box center [770, 488] width 208 height 24
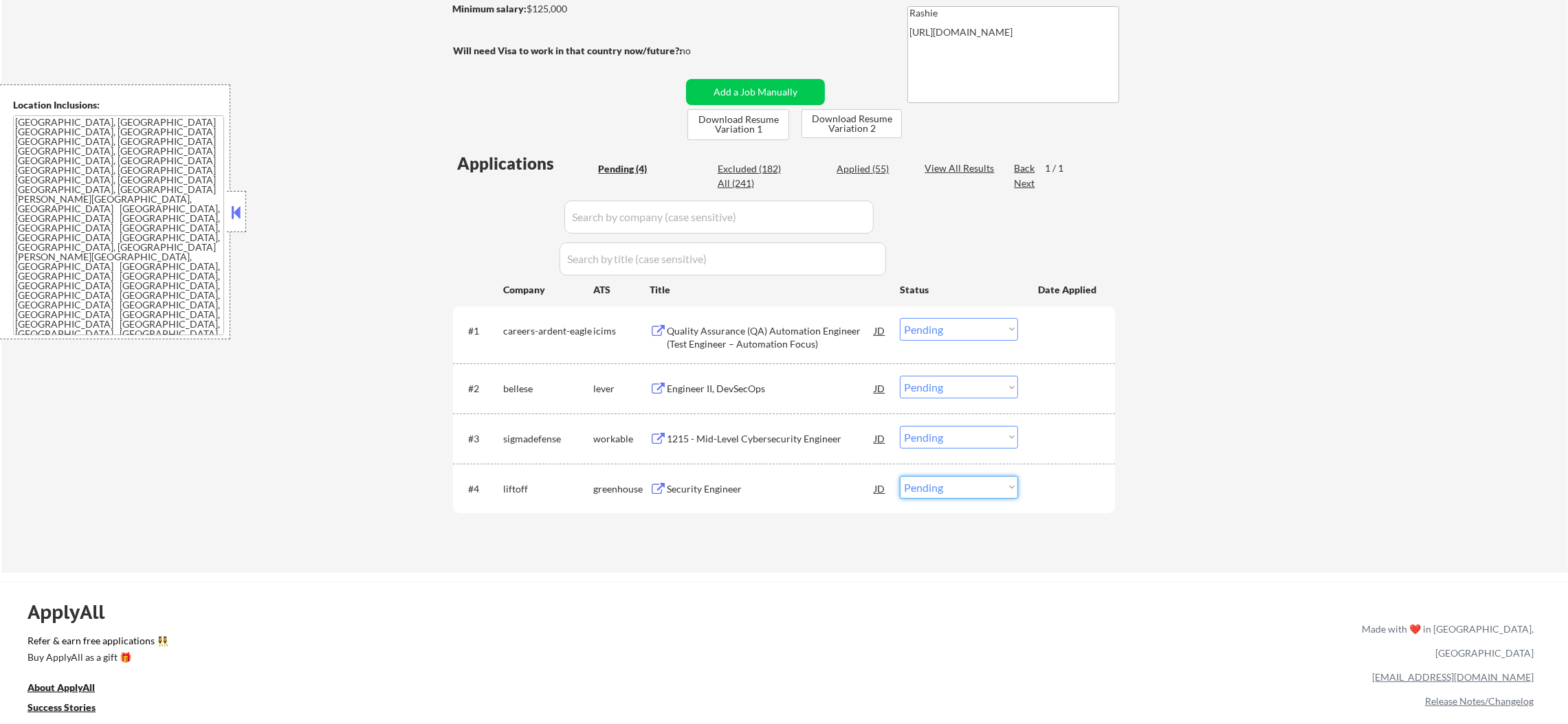
drag, startPoint x: 938, startPoint y: 477, endPoint x: 939, endPoint y: 484, distance: 7.1
click at [939, 484] on select "Choose an option... Pending Applied Excluded (Questions) Excluded (Expired) Exc…" at bounding box center [959, 487] width 118 height 23
select select ""excluded__blocklist_""
click at [900, 476] on select "Choose an option... Pending Applied Excluded (Questions) Excluded (Expired) Exc…" at bounding box center [959, 487] width 118 height 23
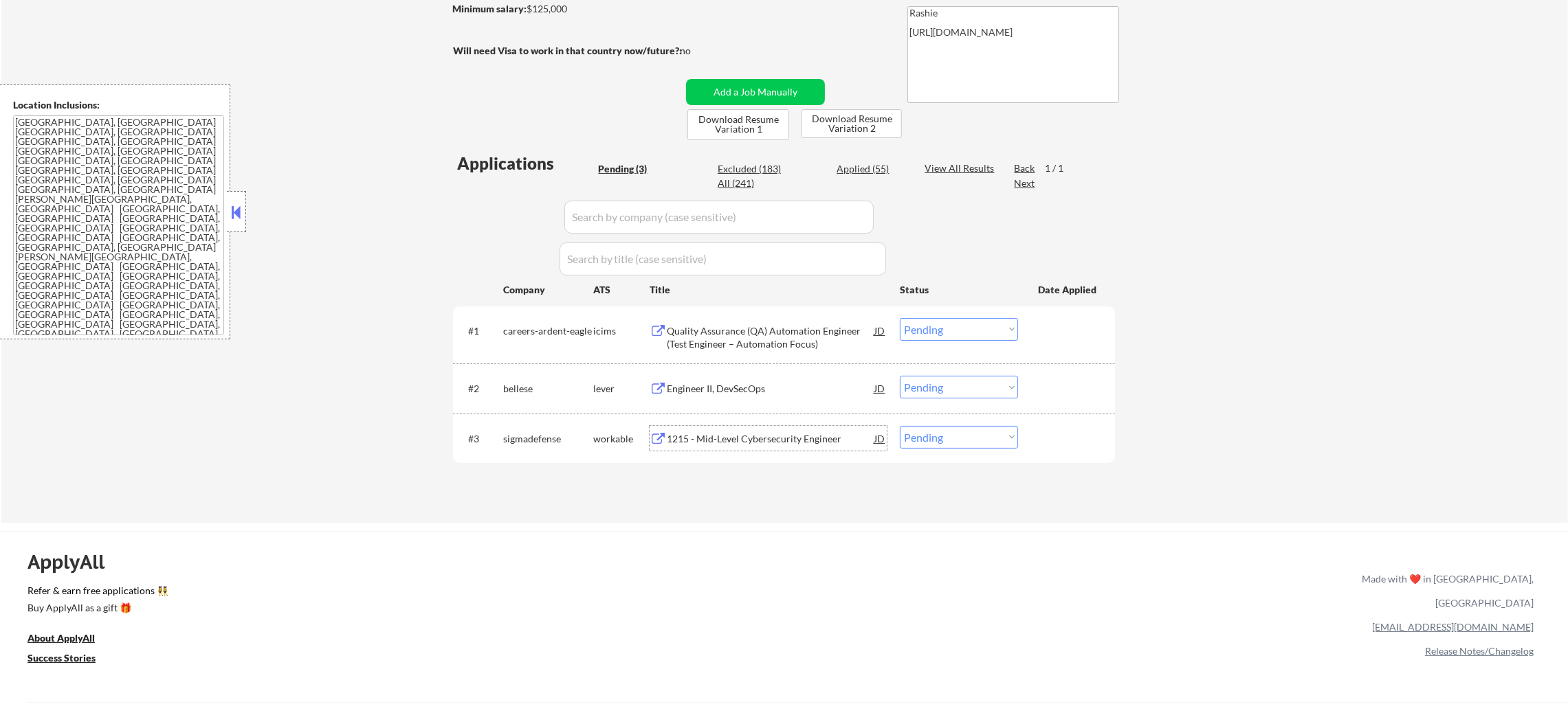
click at [704, 444] on div "1215 - Mid-Level Cybersecurity Engineer" at bounding box center [770, 439] width 208 height 14
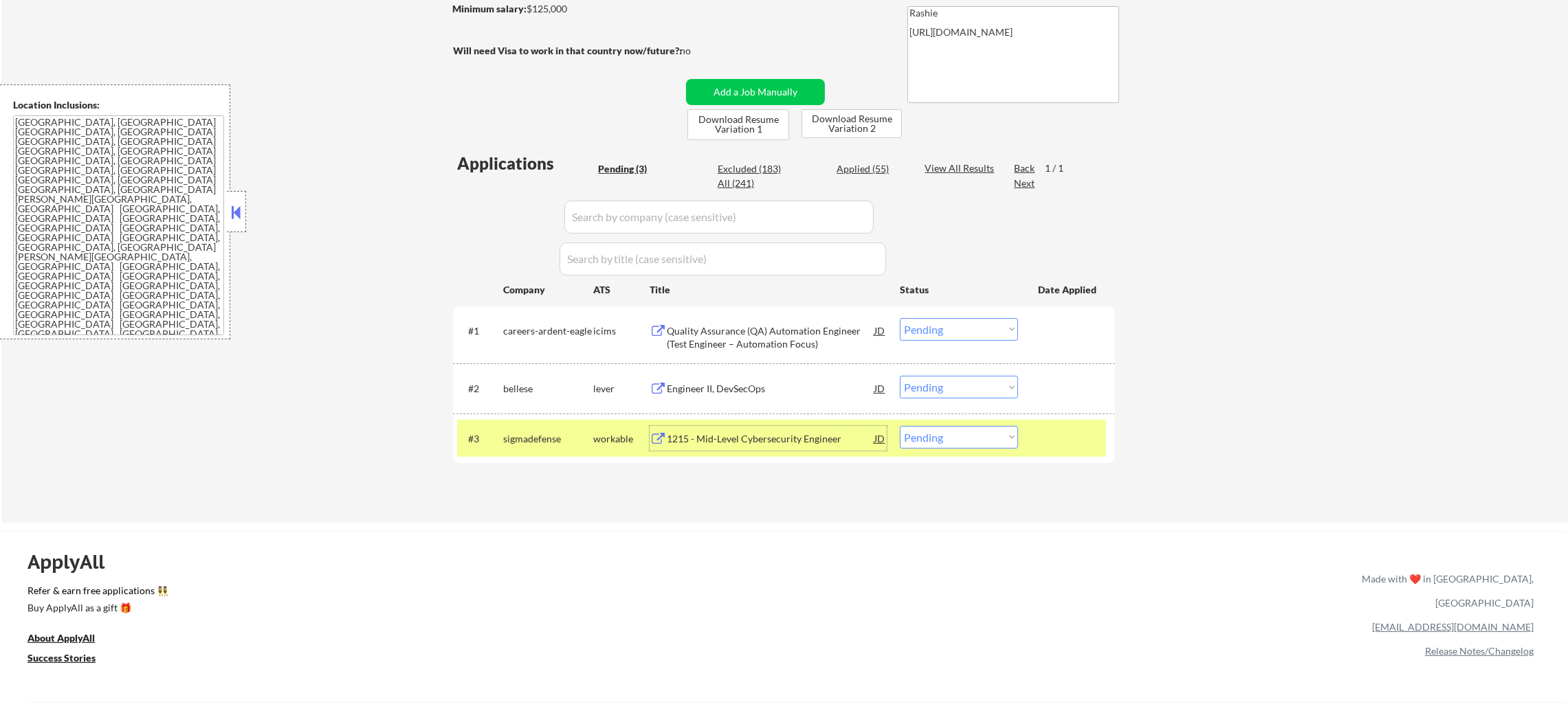
click at [960, 427] on select "Choose an option... Pending Applied Excluded (Questions) Excluded (Expired) Exc…" at bounding box center [959, 437] width 118 height 23
select select ""excluded__expired_""
click at [900, 426] on select "Choose an option... Pending Applied Excluded (Questions) Excluded (Expired) Exc…" at bounding box center [959, 437] width 118 height 23
click at [533, 441] on div "sigmadefense" at bounding box center [547, 439] width 90 height 14
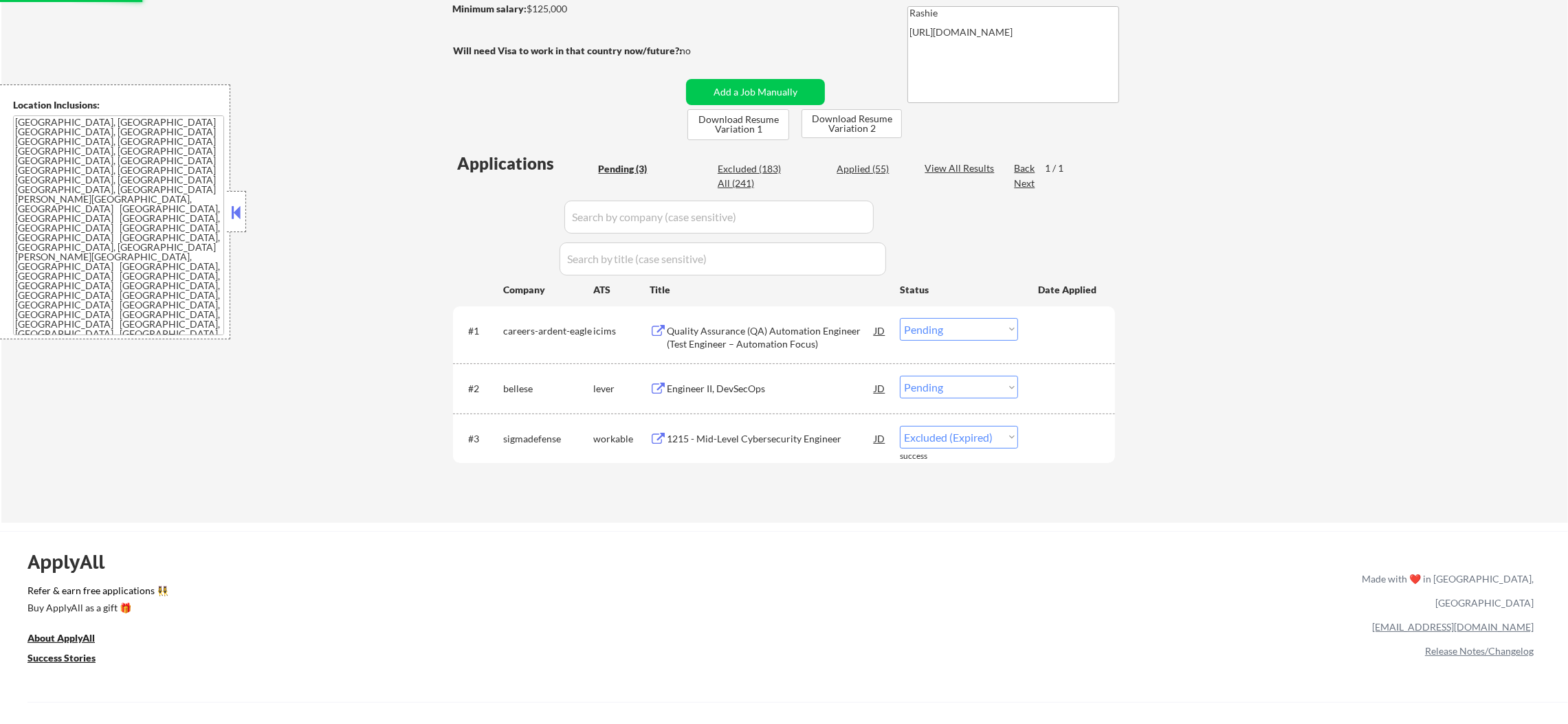
click at [732, 324] on div "Quality Assurance (QA) Automation Engineer (Test Engineer – Automation Focus)" at bounding box center [770, 338] width 208 height 27
